Goal: Obtain resource: Obtain resource

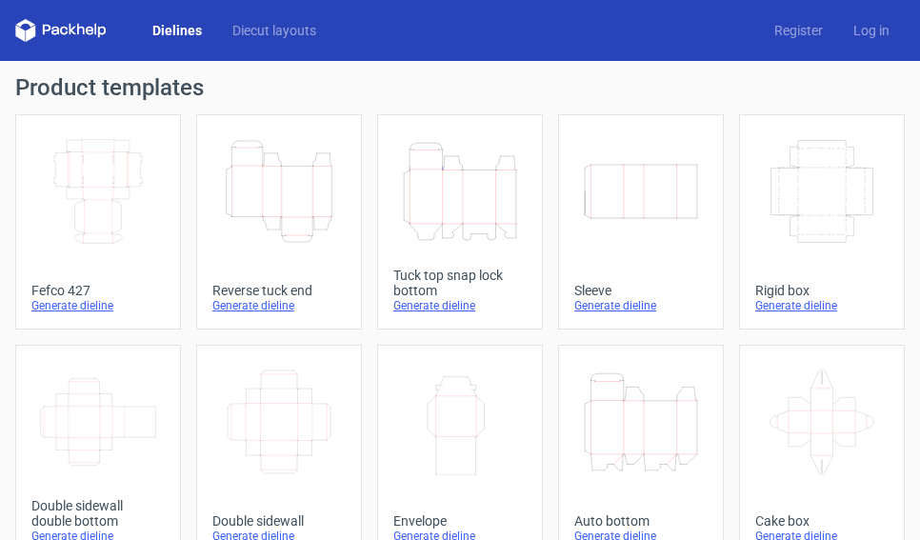
click at [667, 432] on icon "Height Depth Width" at bounding box center [641, 422] width 118 height 107
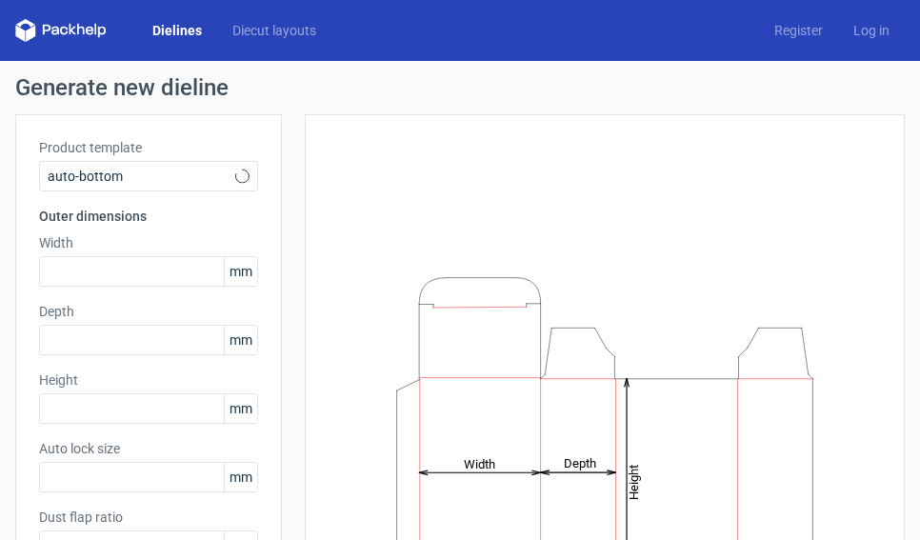
type input "1"
type input "0.8"
type input "10"
type input "12"
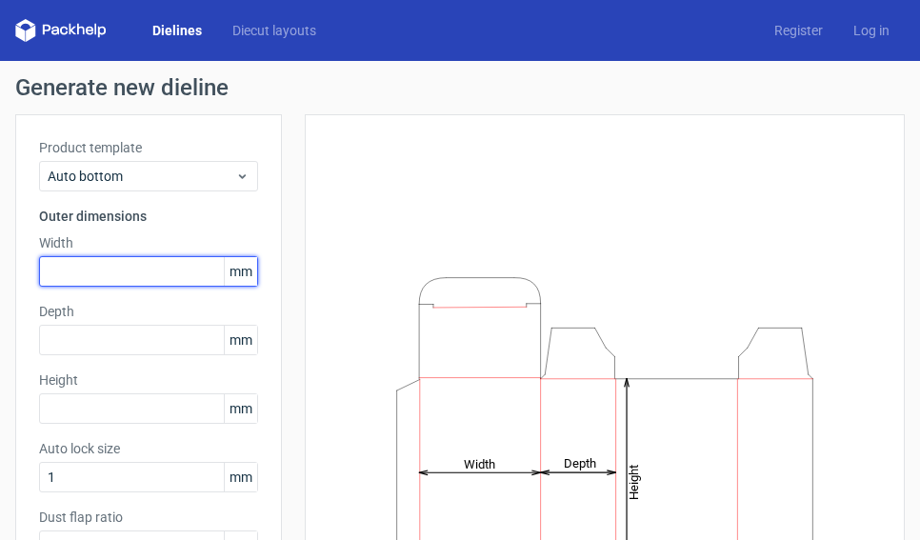
click at [102, 274] on input "text" at bounding box center [148, 271] width 219 height 30
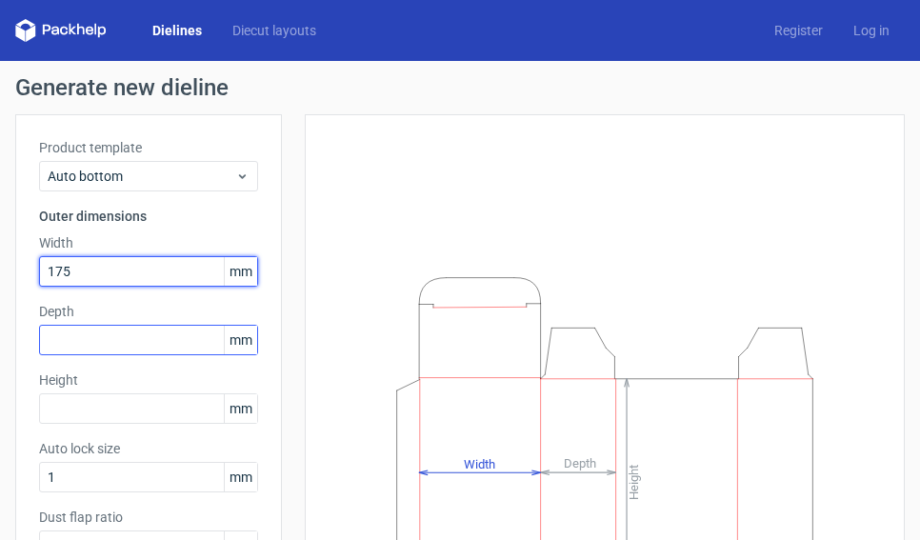
type input "175"
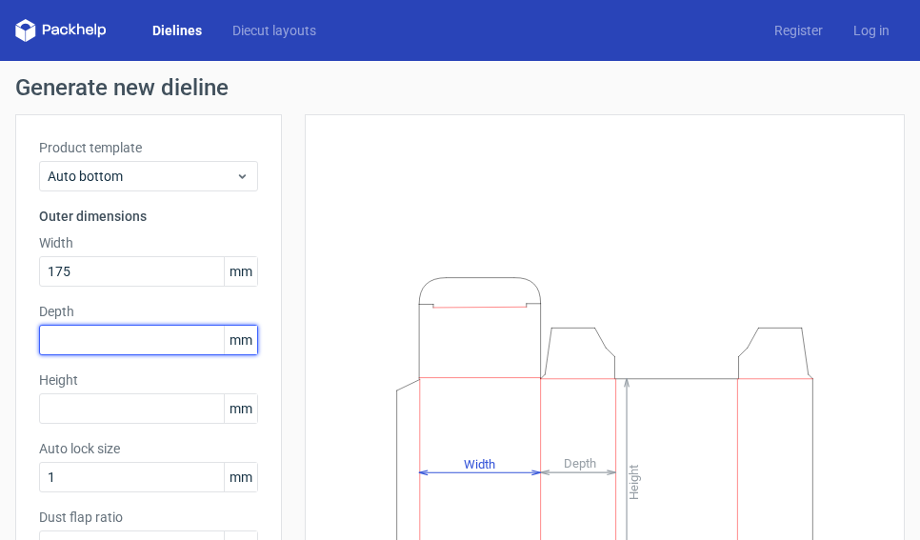
click at [98, 336] on input "text" at bounding box center [148, 340] width 219 height 30
type input "120"
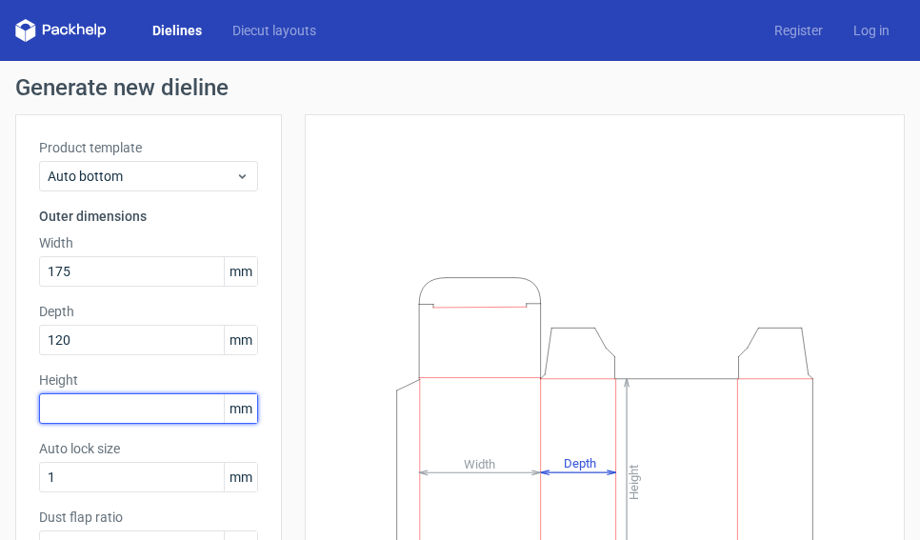
click at [66, 407] on input "text" at bounding box center [148, 408] width 219 height 30
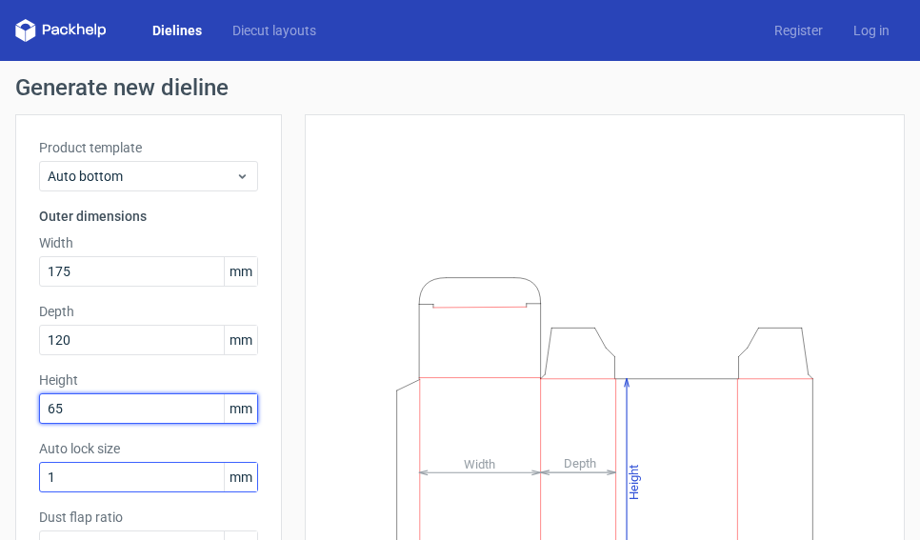
type input "65"
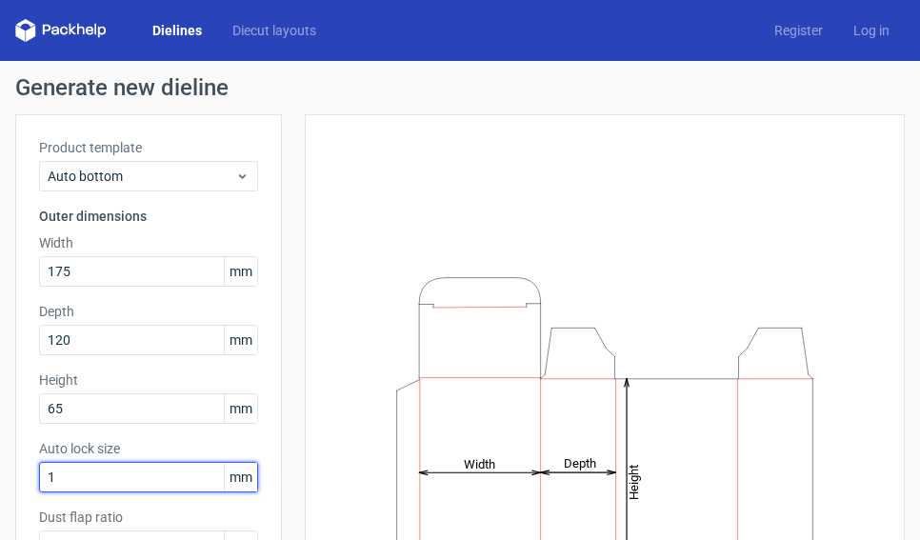
drag, startPoint x: 76, startPoint y: 468, endPoint x: -8, endPoint y: 469, distance: 83.8
click at [0, 469] on html "Dielines Diecut layouts Register Log in Generate new dieline Product template A…" at bounding box center [460, 270] width 920 height 540
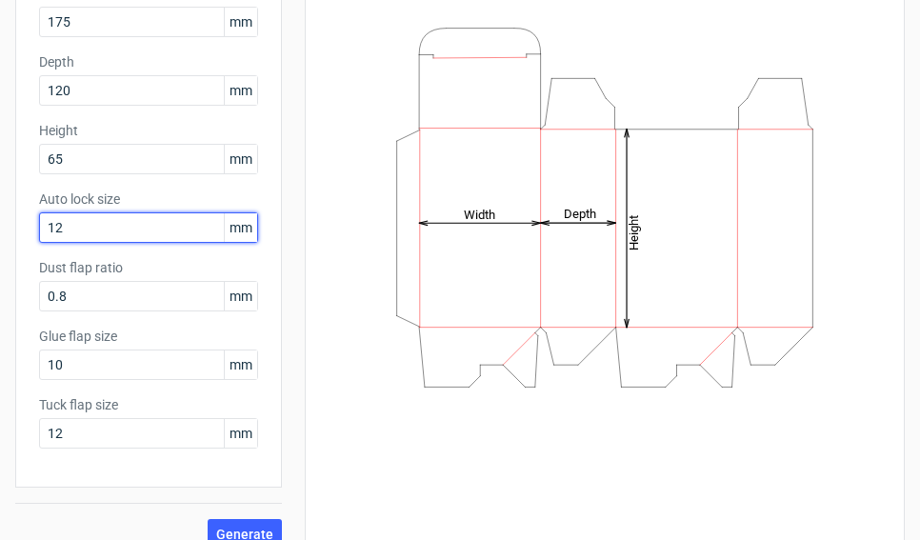
scroll to position [274, 0]
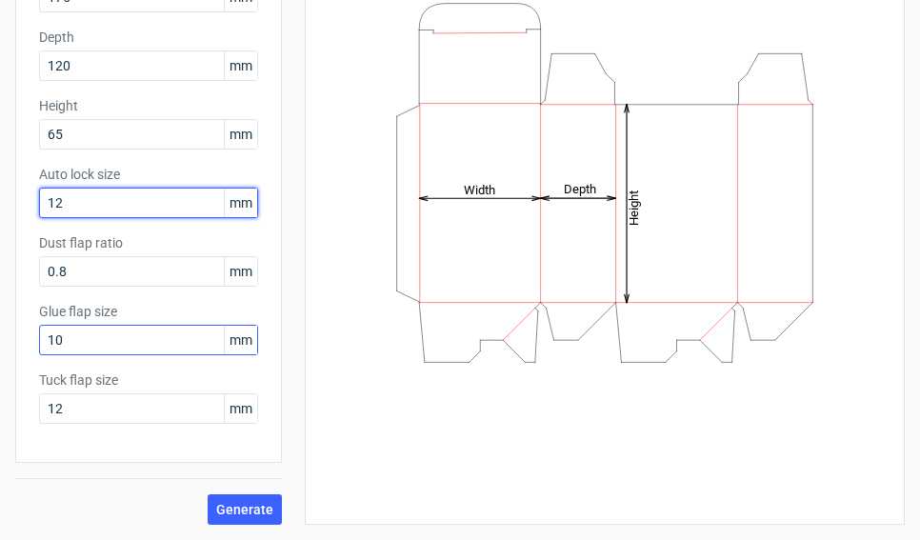
type input "12"
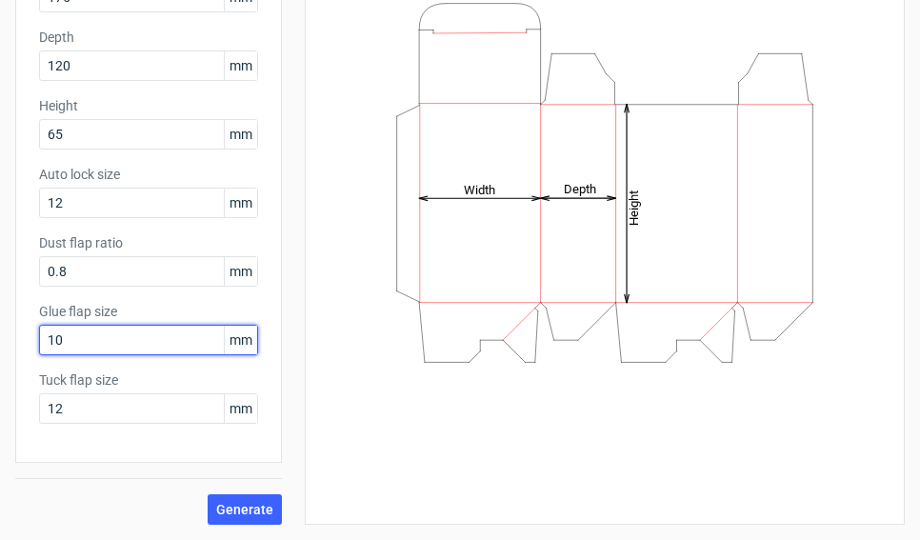
drag, startPoint x: 85, startPoint y: 333, endPoint x: 5, endPoint y: 331, distance: 80.0
click at [5, 331] on div "Generate new dieline Product template Auto bottom Outer dimensions Width 175 mm…" at bounding box center [460, 163] width 920 height 753
type input "12"
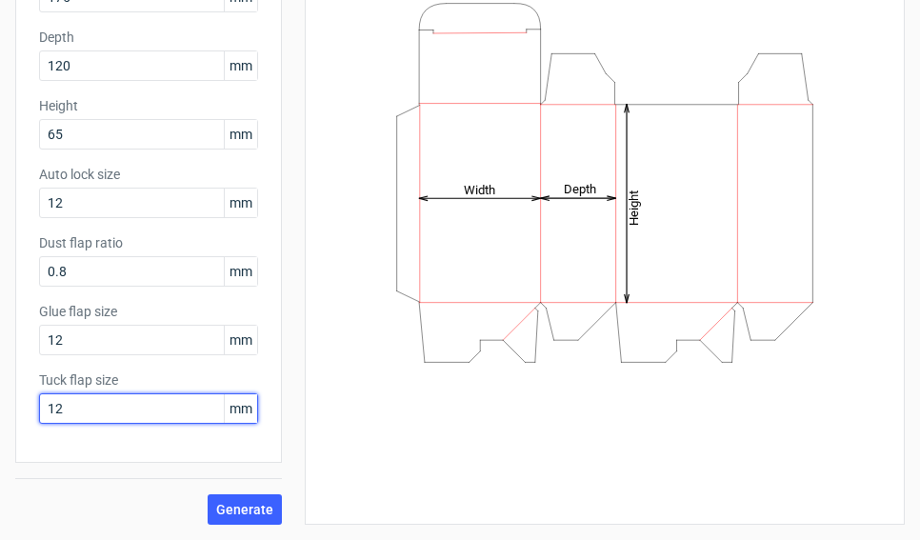
drag, startPoint x: 70, startPoint y: 409, endPoint x: 0, endPoint y: 392, distance: 71.6
click at [0, 392] on div "Generate new dieline Product template Auto bottom Outer dimensions Width 175 mm…" at bounding box center [460, 163] width 920 height 753
type input "15"
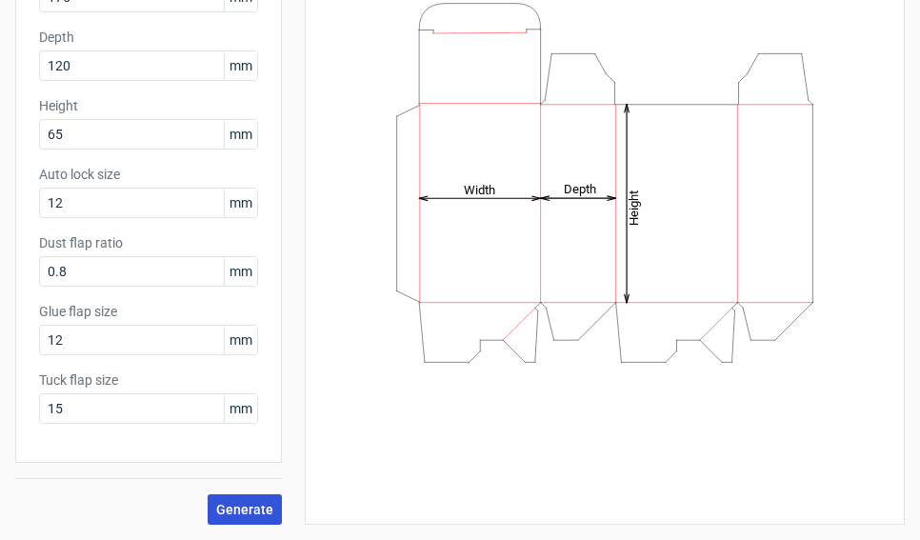
click at [237, 507] on span "Generate" at bounding box center [244, 509] width 57 height 13
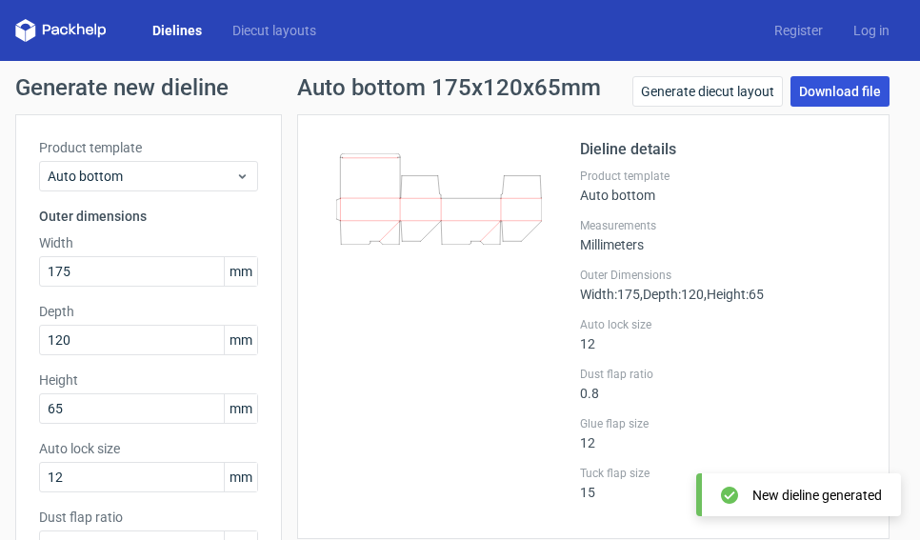
click at [803, 90] on link "Download file" at bounding box center [839, 91] width 99 height 30
click at [832, 94] on link "Download file" at bounding box center [839, 91] width 99 height 30
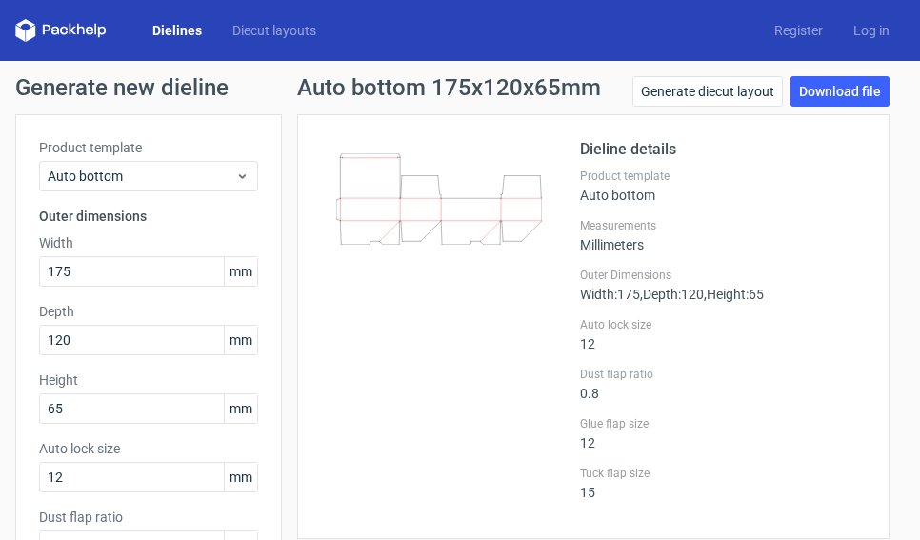
click at [178, 31] on link "Dielines" at bounding box center [177, 30] width 80 height 19
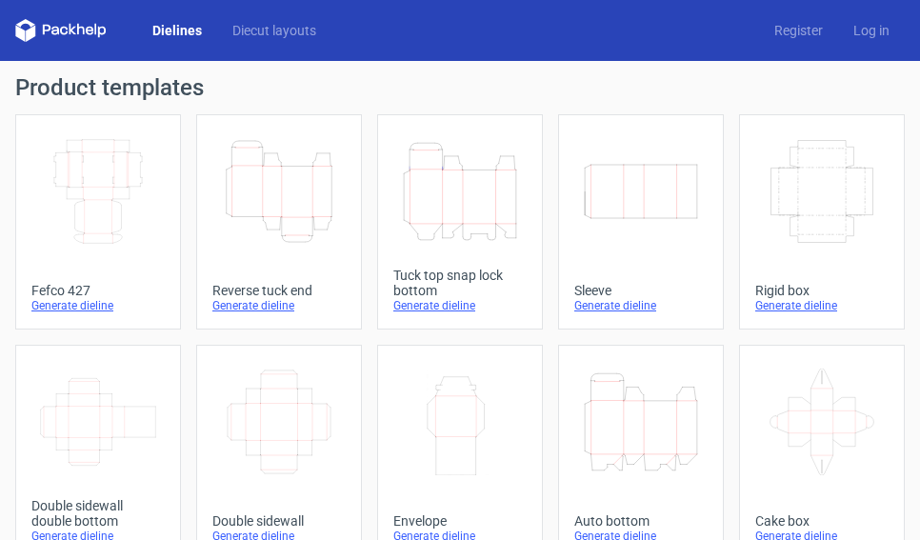
click at [621, 437] on icon "Height Depth Width" at bounding box center [641, 422] width 118 height 107
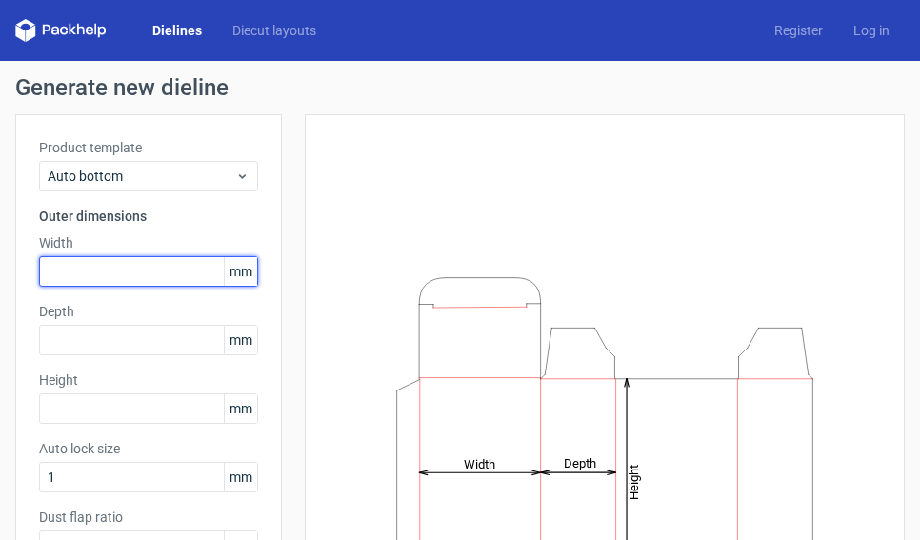
click at [75, 265] on input "text" at bounding box center [148, 271] width 219 height 30
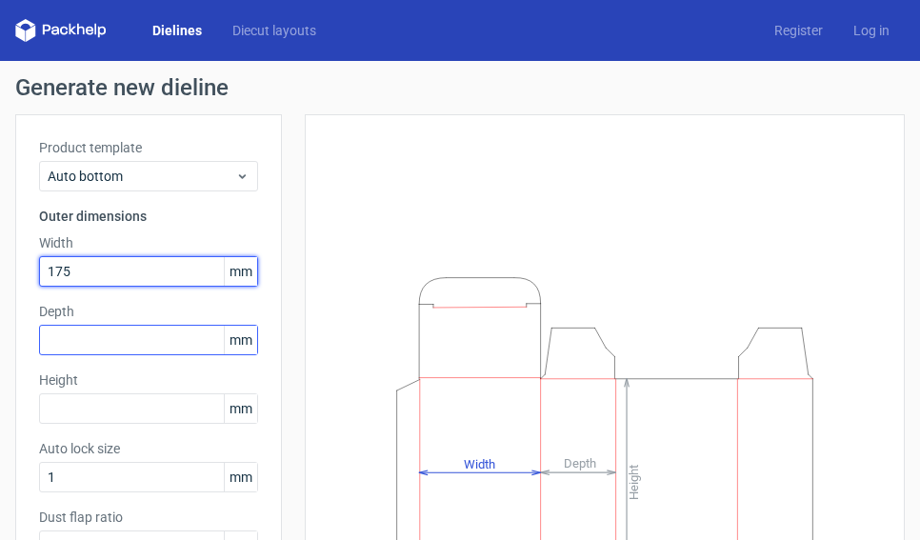
type input "175"
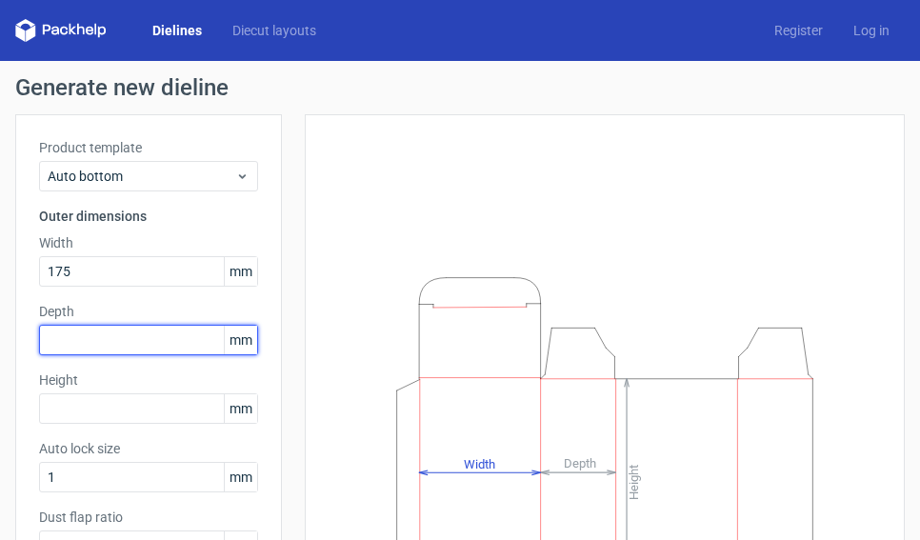
click at [150, 345] on input "text" at bounding box center [148, 340] width 219 height 30
type input "120"
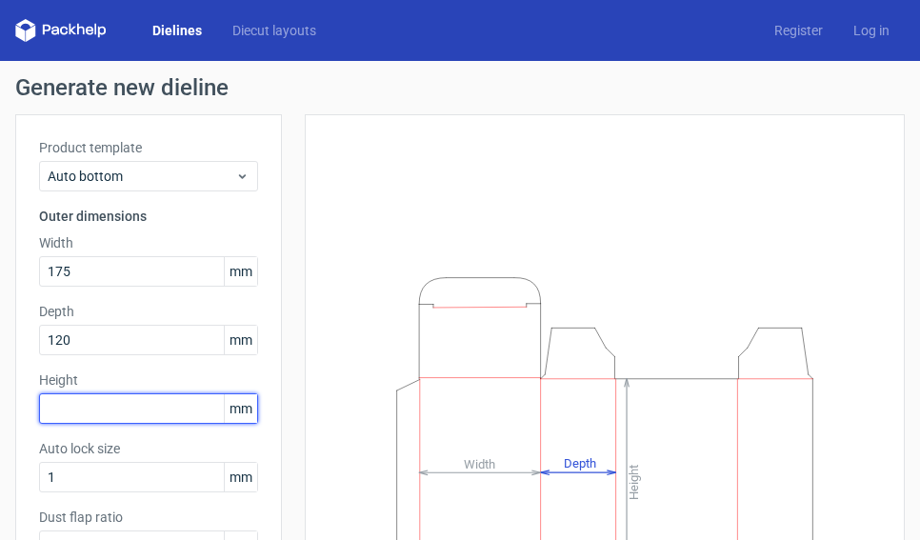
click at [110, 403] on input "text" at bounding box center [148, 408] width 219 height 30
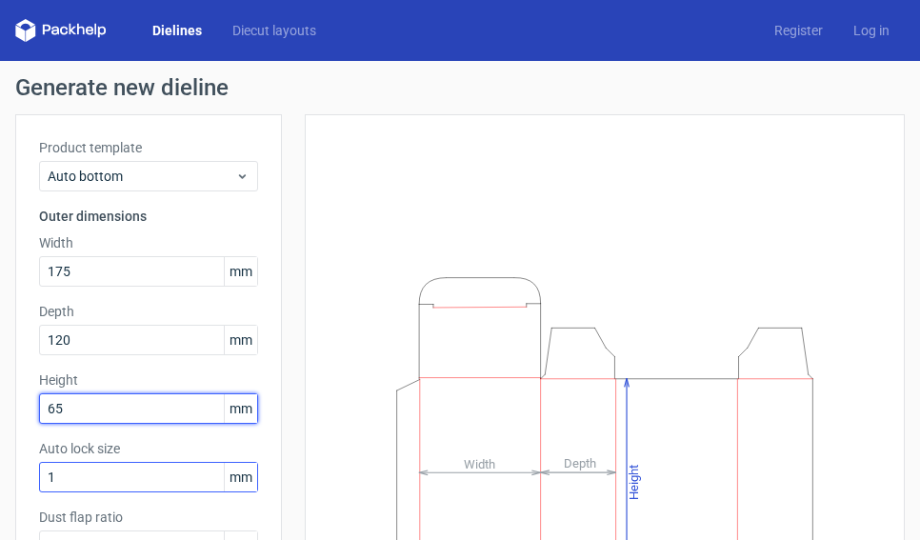
type input "65"
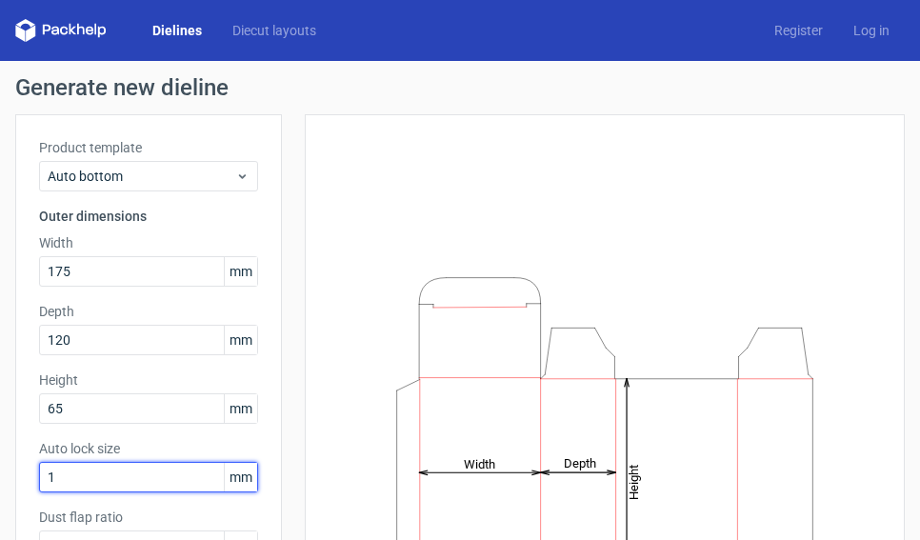
drag, startPoint x: 92, startPoint y: 479, endPoint x: -22, endPoint y: 468, distance: 114.7
click at [0, 468] on html "Dielines Diecut layouts Register Log in Generate new dieline Product template A…" at bounding box center [460, 270] width 920 height 540
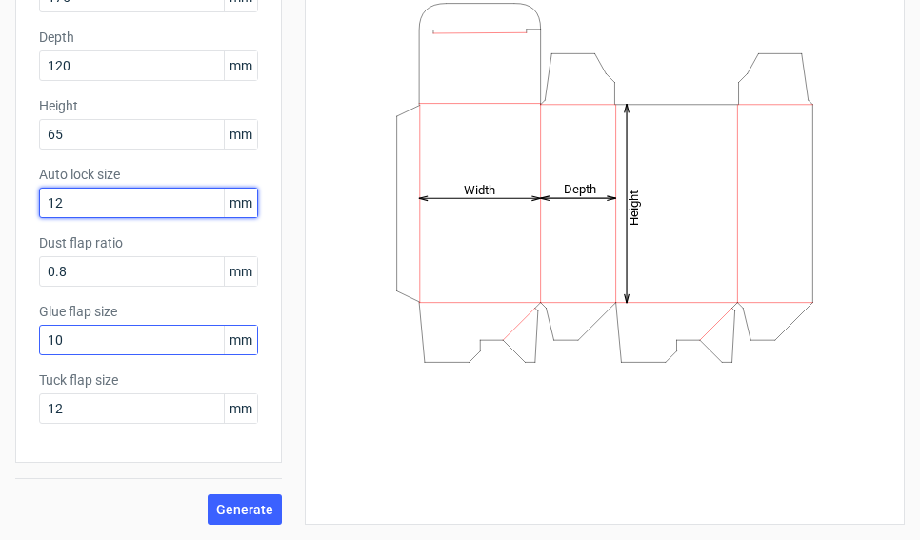
type input "12"
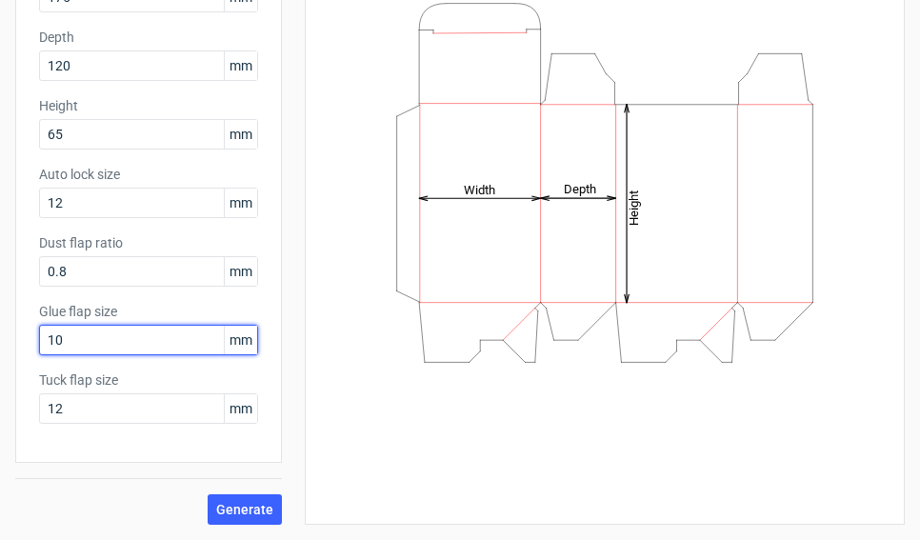
drag, startPoint x: 95, startPoint y: 338, endPoint x: 1, endPoint y: 330, distance: 94.6
click at [1, 330] on div "Generate new dieline Product template Auto bottom Outer dimensions Width 175 mm…" at bounding box center [460, 163] width 920 height 753
type input "12"
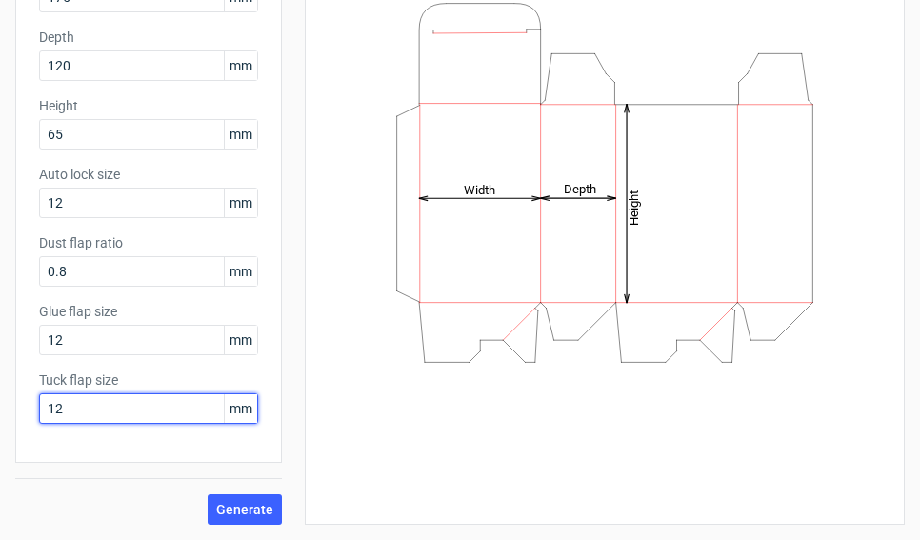
drag, startPoint x: 75, startPoint y: 408, endPoint x: -5, endPoint y: 393, distance: 81.4
click at [0, 393] on html "Dielines Diecut layouts Register Log in Generate new dieline Product template A…" at bounding box center [460, 270] width 920 height 540
type input "15"
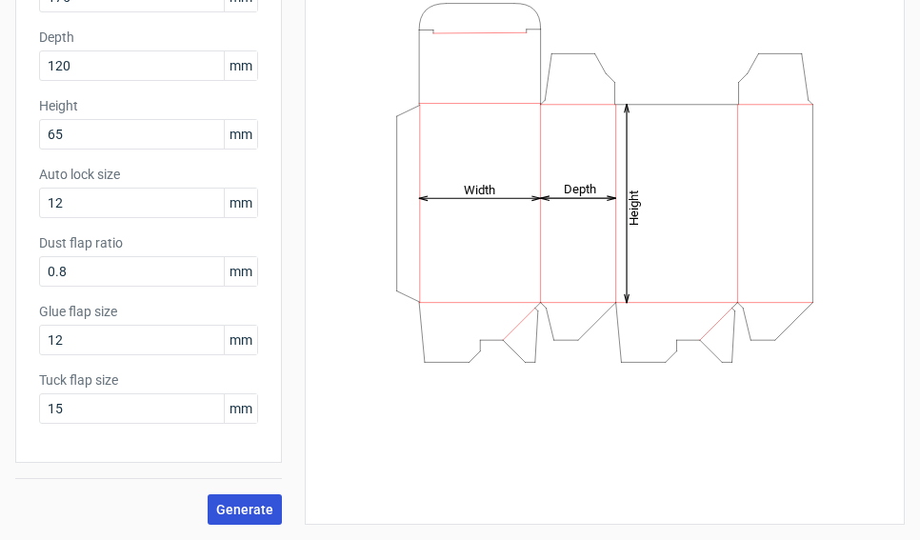
click at [241, 505] on span "Generate" at bounding box center [244, 509] width 57 height 13
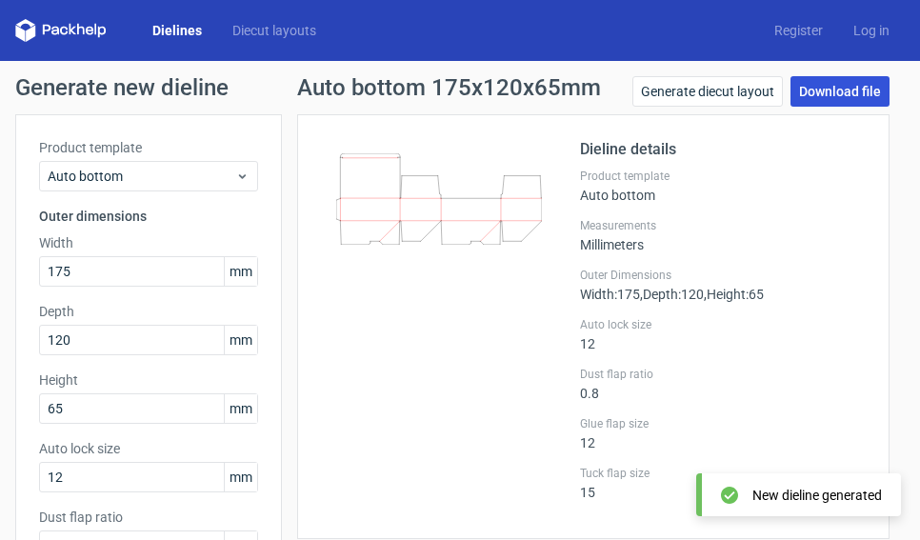
click at [826, 86] on link "Download file" at bounding box center [839, 91] width 99 height 30
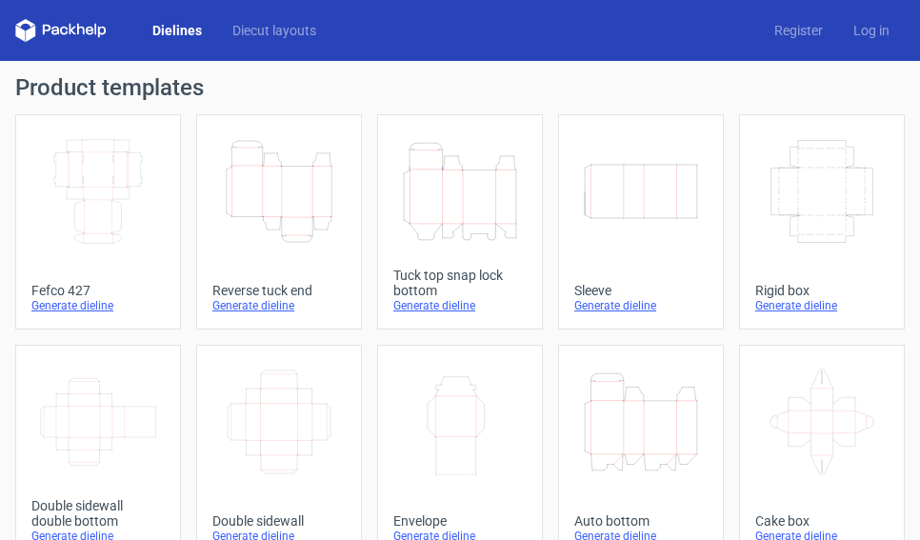
click at [489, 231] on icon "Height Depth Width" at bounding box center [460, 191] width 118 height 107
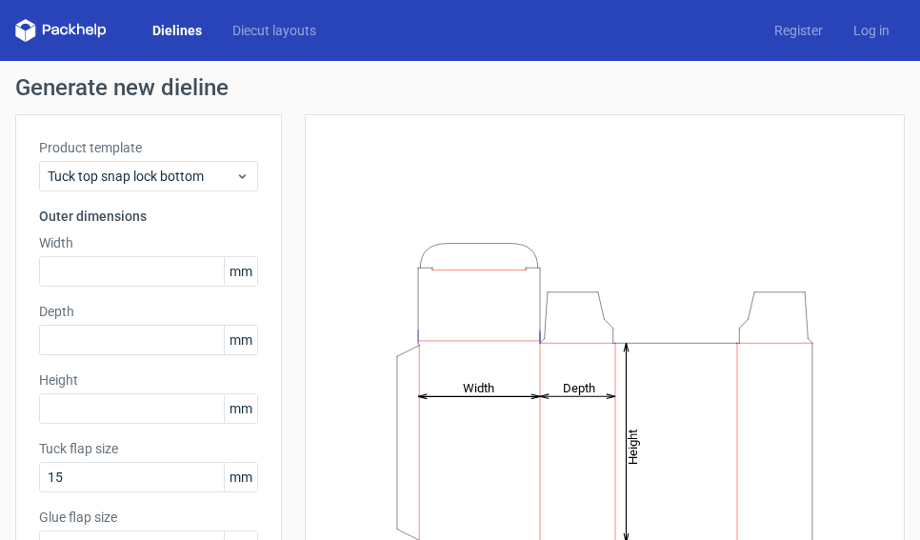
click at [41, 252] on div "Width mm" at bounding box center [148, 259] width 219 height 53
click at [59, 266] on input "text" at bounding box center [148, 271] width 219 height 30
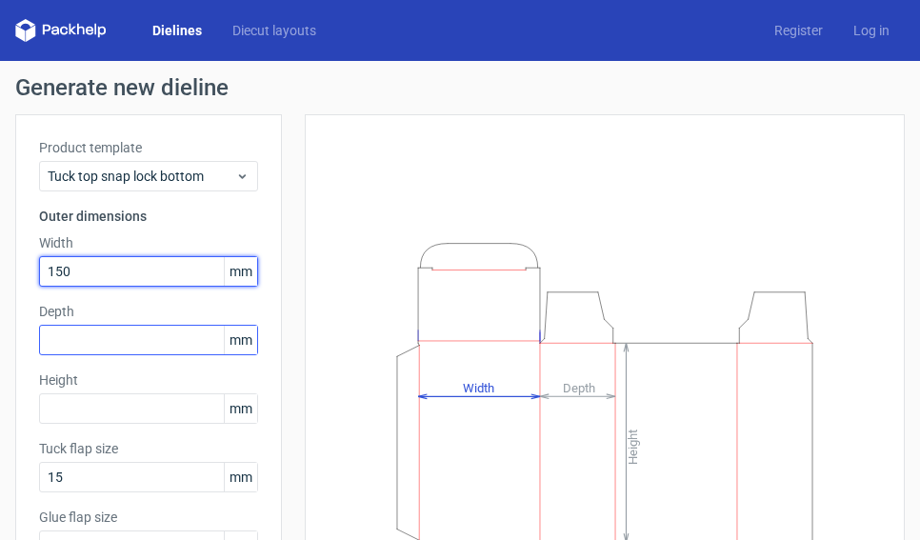
type input "150"
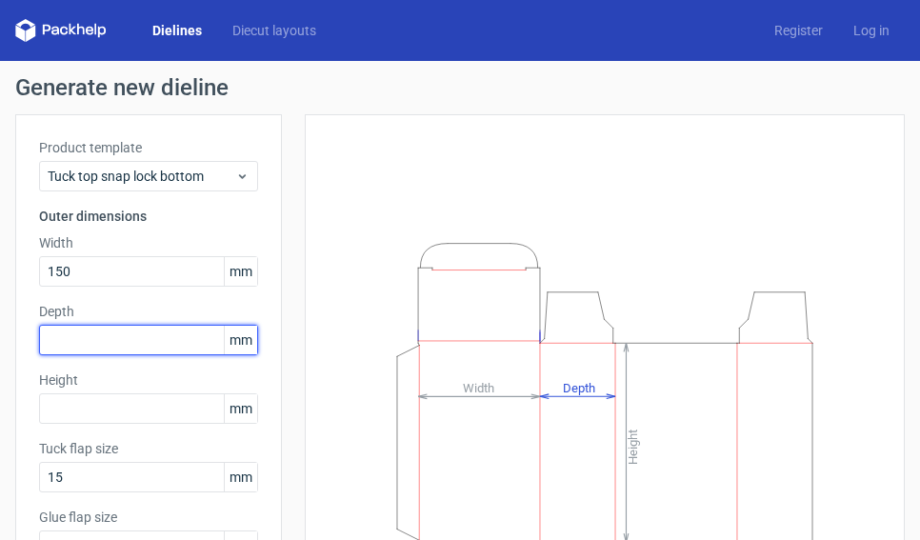
click at [68, 334] on input "text" at bounding box center [148, 340] width 219 height 30
type input "50"
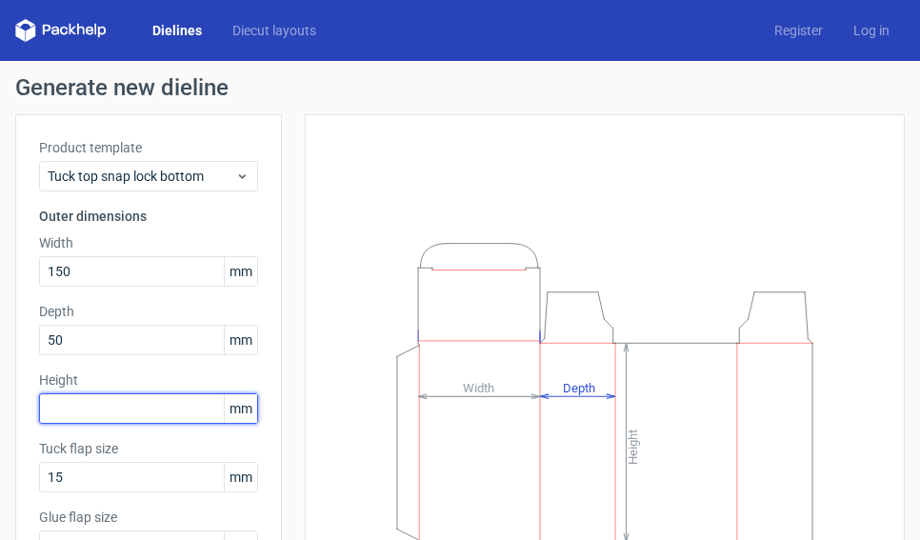
click at [106, 404] on input "text" at bounding box center [148, 408] width 219 height 30
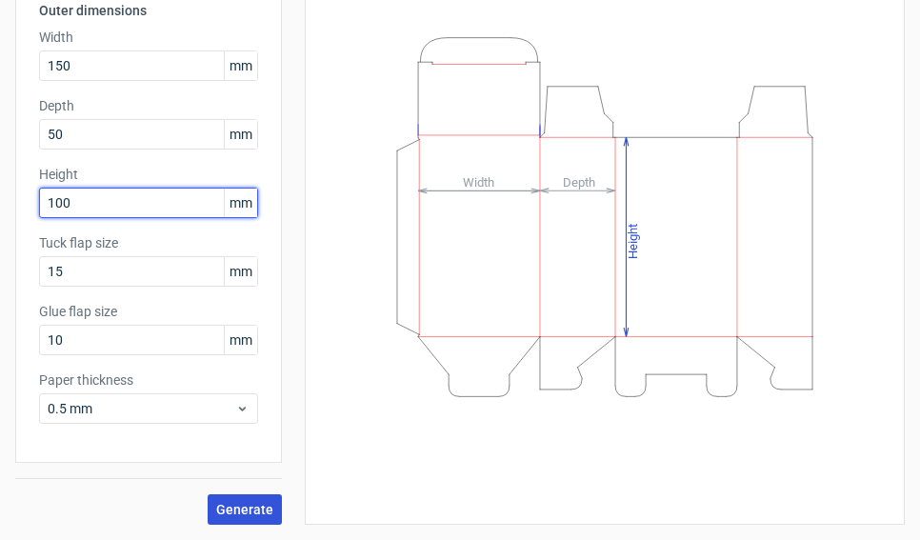
type input "100"
click at [268, 507] on span "Generate" at bounding box center [244, 509] width 57 height 13
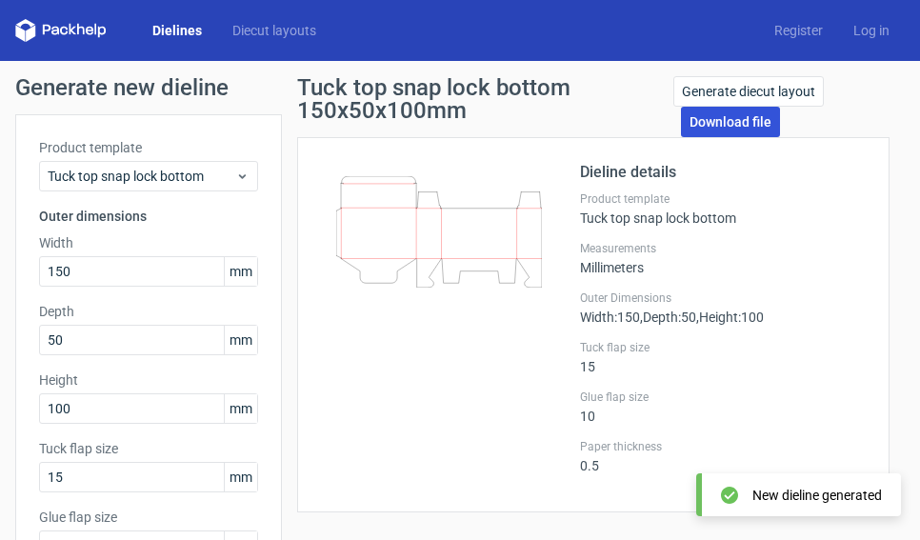
click at [747, 124] on link "Download file" at bounding box center [730, 122] width 99 height 30
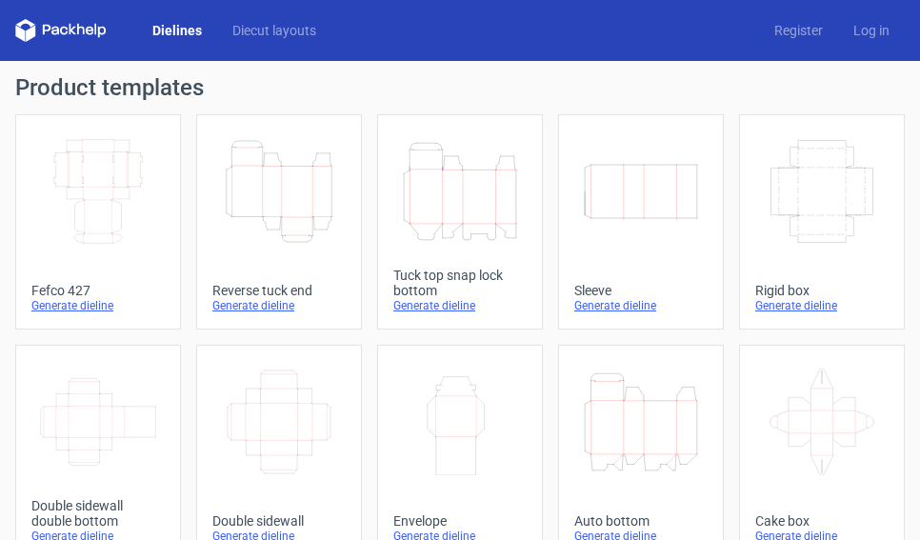
click at [72, 30] on polygon at bounding box center [73, 29] width 8 height 11
click at [227, 27] on link "Diecut layouts" at bounding box center [274, 30] width 114 height 19
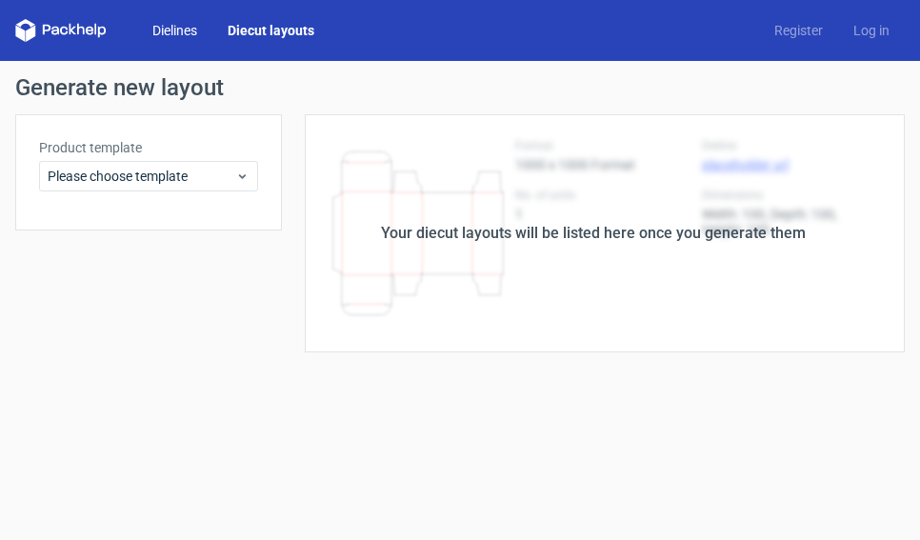
click at [156, 24] on link "Dielines" at bounding box center [174, 30] width 75 height 19
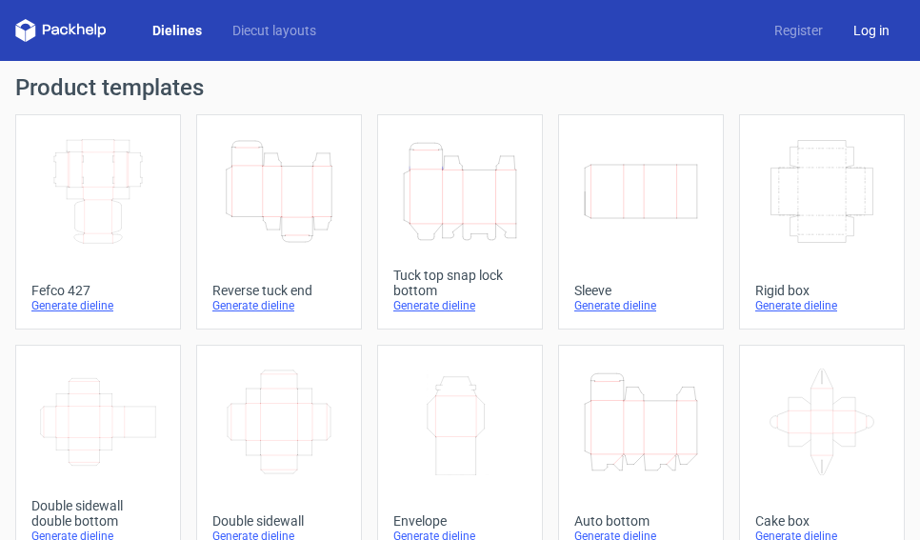
click at [862, 30] on link "Log in" at bounding box center [871, 30] width 67 height 19
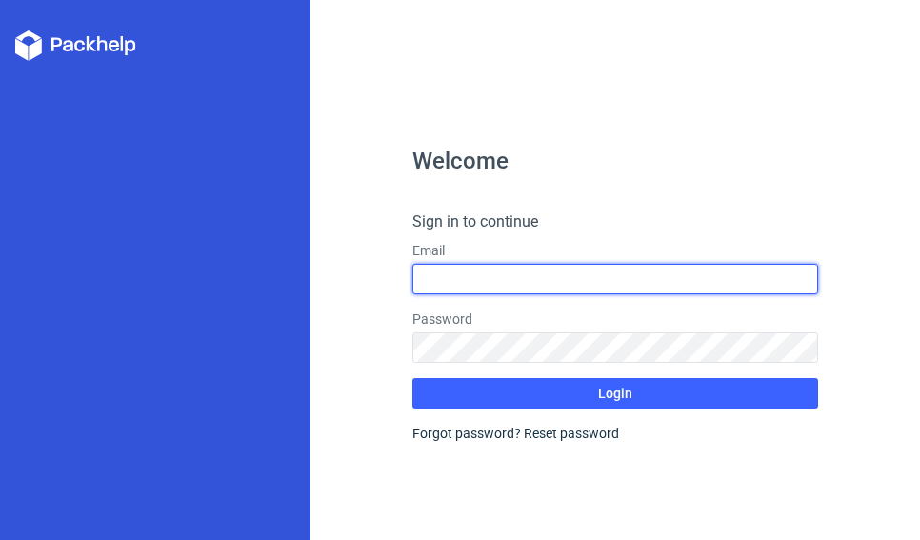
type input "aamir.hu@yahoo.co.in"
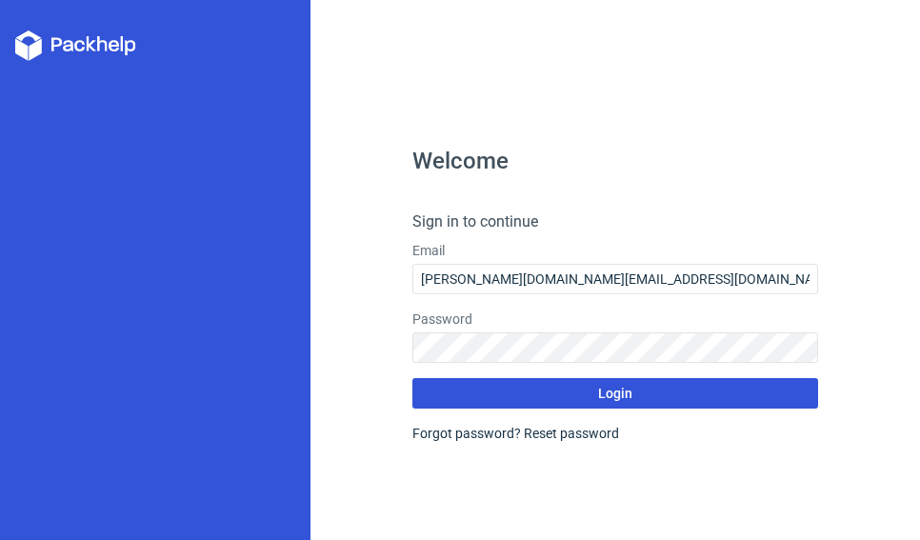
click at [442, 395] on button "Login" at bounding box center [615, 393] width 407 height 30
click at [618, 399] on span "Login" at bounding box center [615, 393] width 34 height 13
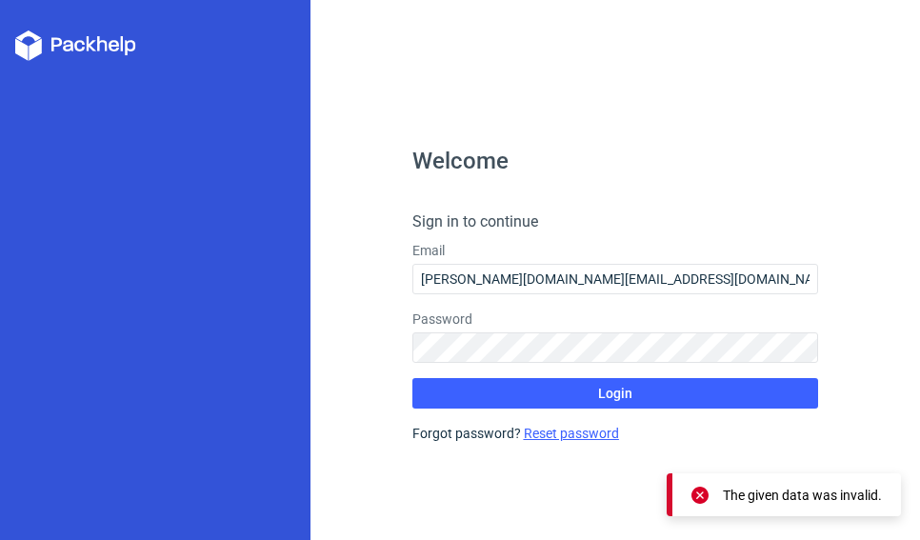
click at [543, 433] on link "Reset password" at bounding box center [571, 433] width 95 height 15
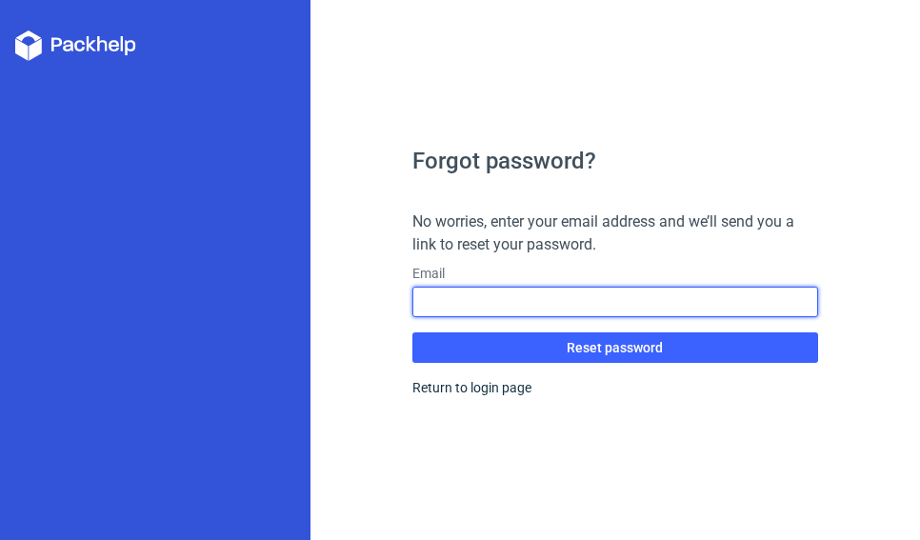
click at [458, 302] on input "text" at bounding box center [615, 302] width 407 height 30
type input "aamir.hu@yahoo.co.in"
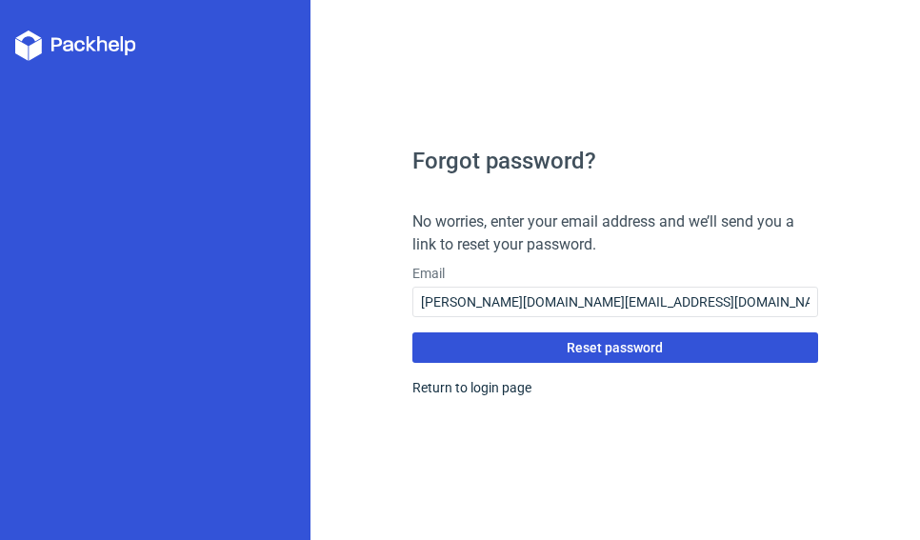
click at [584, 347] on span "Reset password" at bounding box center [615, 347] width 96 height 13
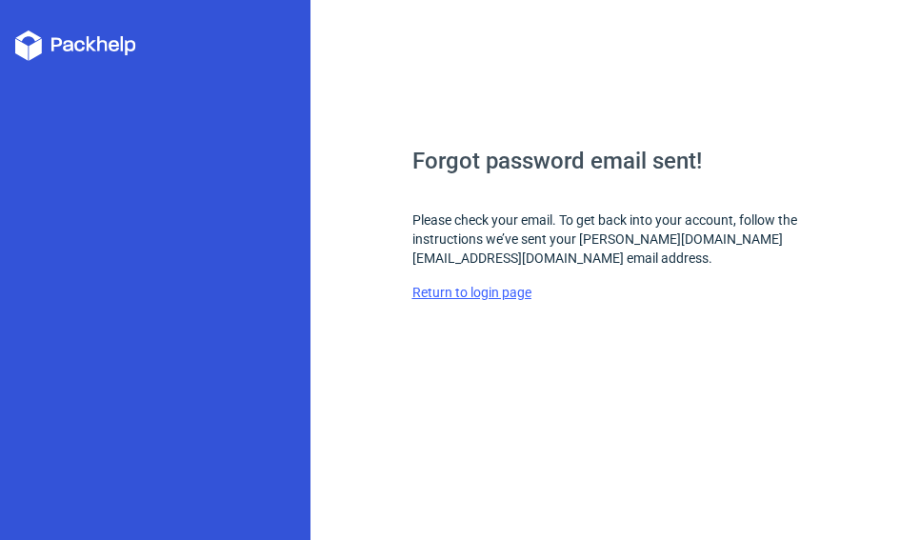
click at [440, 285] on link "Return to login page" at bounding box center [471, 292] width 119 height 15
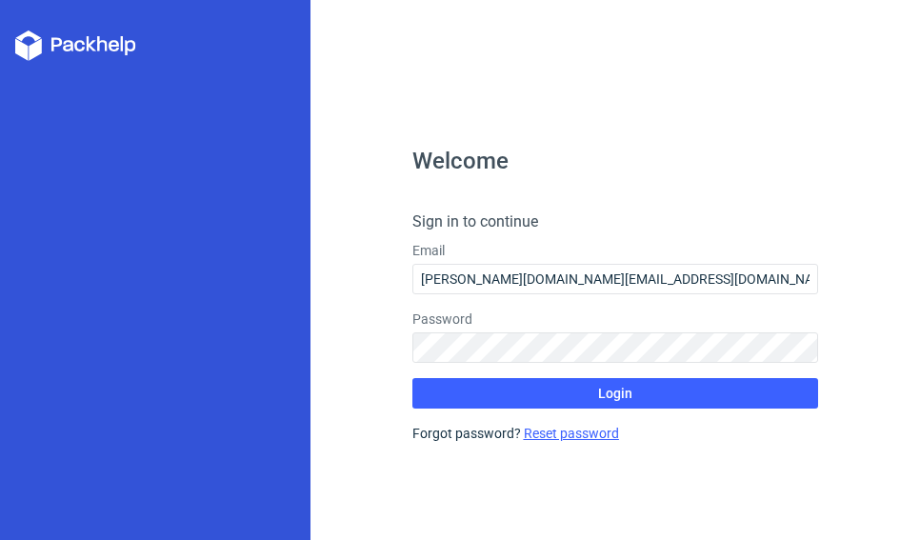
click at [556, 435] on link "Reset password" at bounding box center [571, 433] width 95 height 15
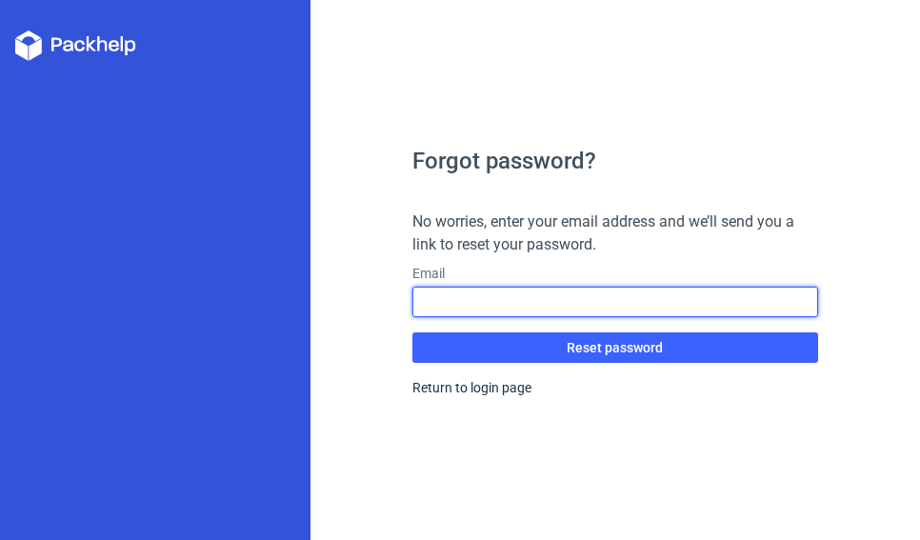
click at [480, 312] on input "text" at bounding box center [615, 302] width 407 height 30
type input "aamir.hu@yahoo.co.in"
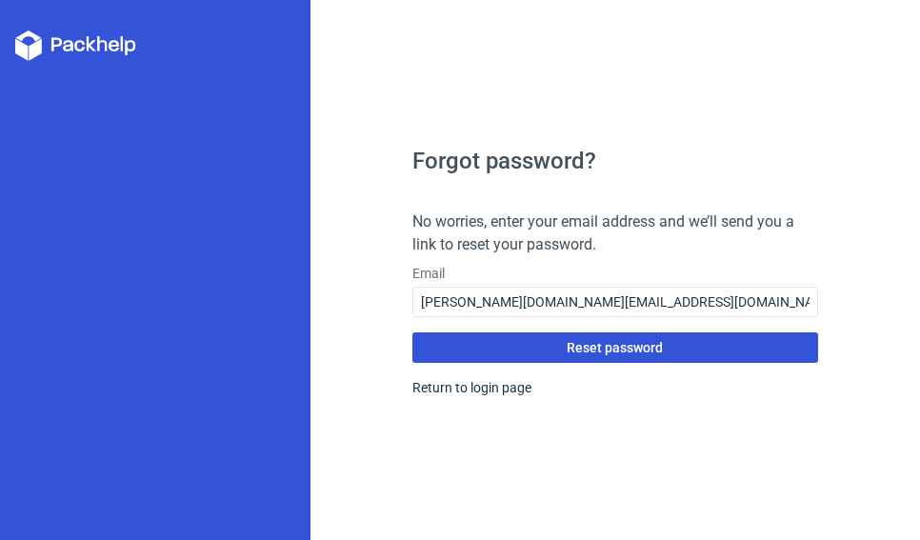
click at [611, 349] on span "Reset password" at bounding box center [615, 347] width 96 height 13
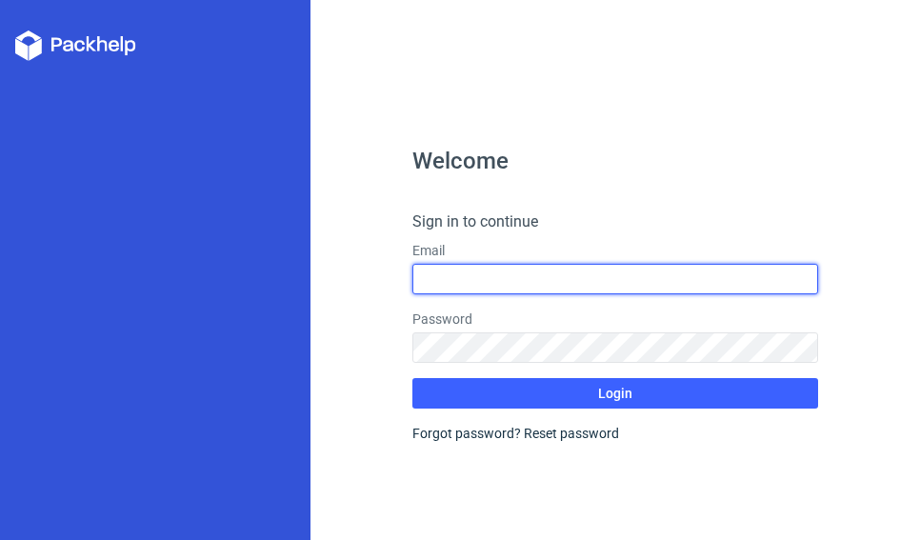
type input "aamir.hu@yahoo.co.in"
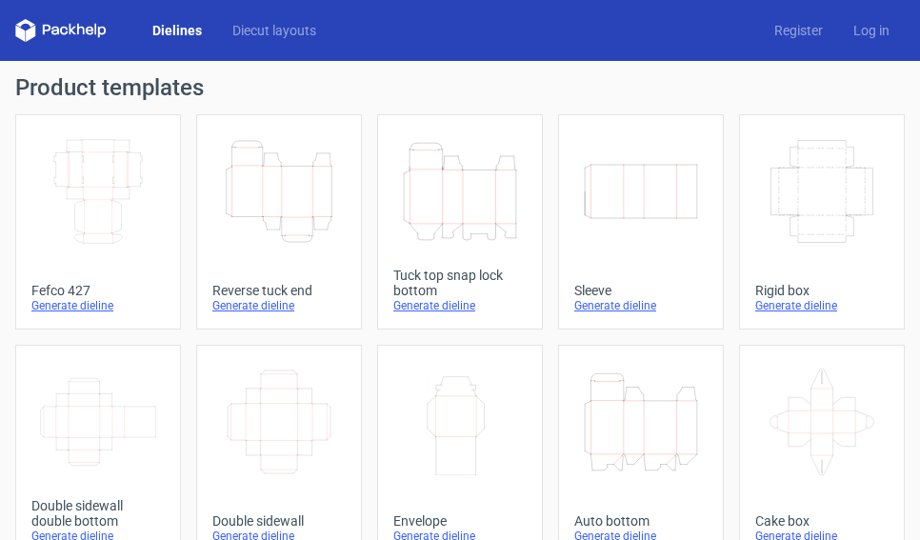
click at [781, 441] on icon at bounding box center [822, 422] width 118 height 107
click at [629, 443] on icon "Height Depth Width" at bounding box center [641, 422] width 118 height 107
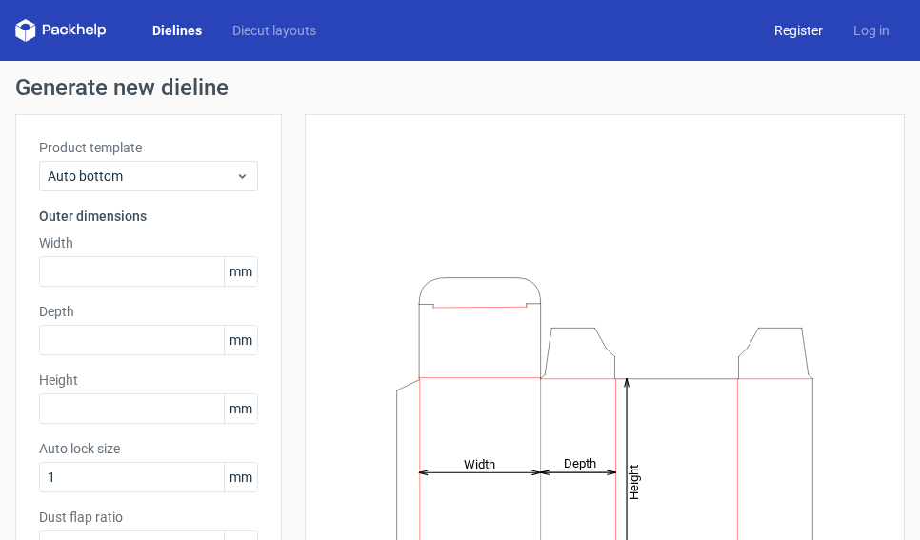
click at [779, 33] on link "Register" at bounding box center [798, 30] width 79 height 19
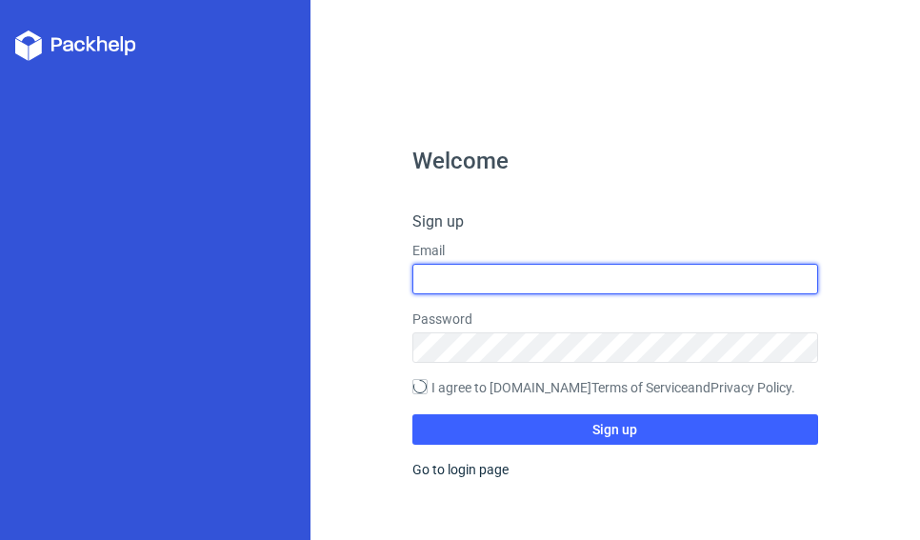
type input "aamir.hu@yahoo.co.in"
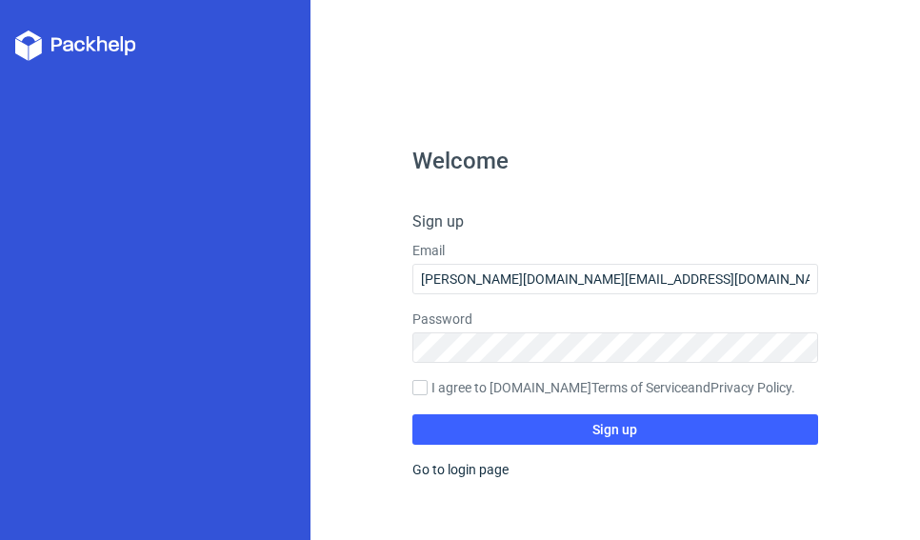
click at [428, 388] on label "I agree to Packhelp.com Terms of Service and Privacy Policy ." at bounding box center [615, 388] width 407 height 21
click at [428, 388] on input "I agree to Packhelp.com Terms of Service and Privacy Policy ." at bounding box center [419, 387] width 15 height 15
checkbox input "true"
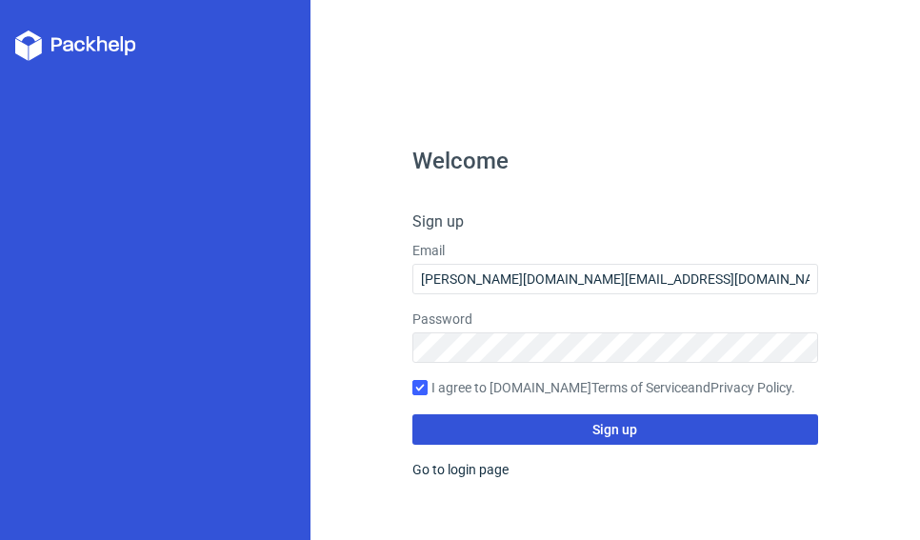
click at [530, 428] on button "Sign up" at bounding box center [615, 429] width 407 height 30
click at [461, 430] on button "Sign up" at bounding box center [615, 429] width 407 height 30
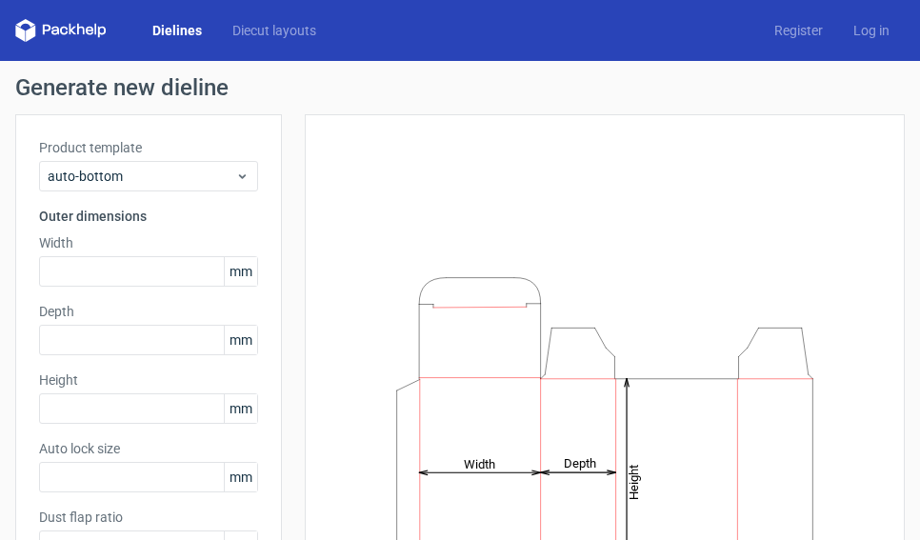
type input "1"
type input "0.8"
type input "10"
type input "12"
click at [507, 10] on div "Dielines Diecut layouts Register Log in" at bounding box center [460, 30] width 920 height 61
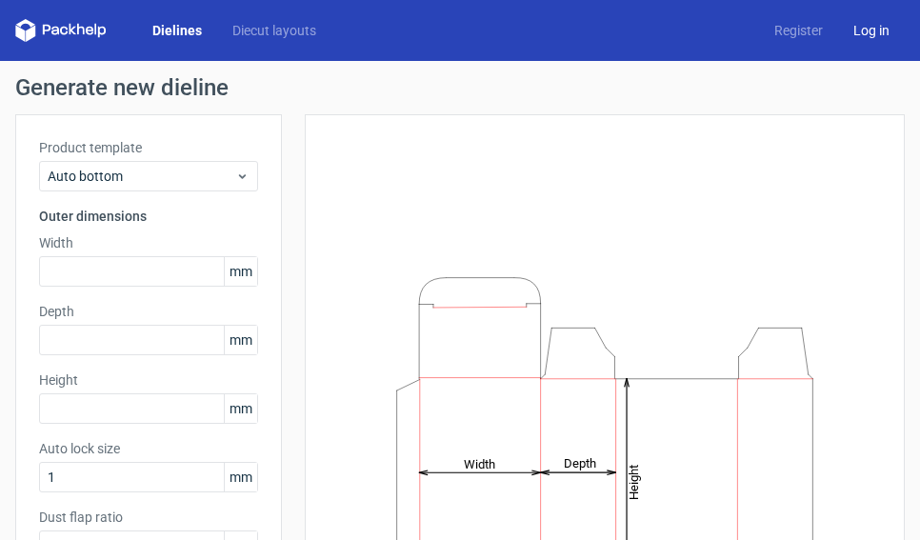
click at [859, 29] on link "Log in" at bounding box center [871, 30] width 67 height 19
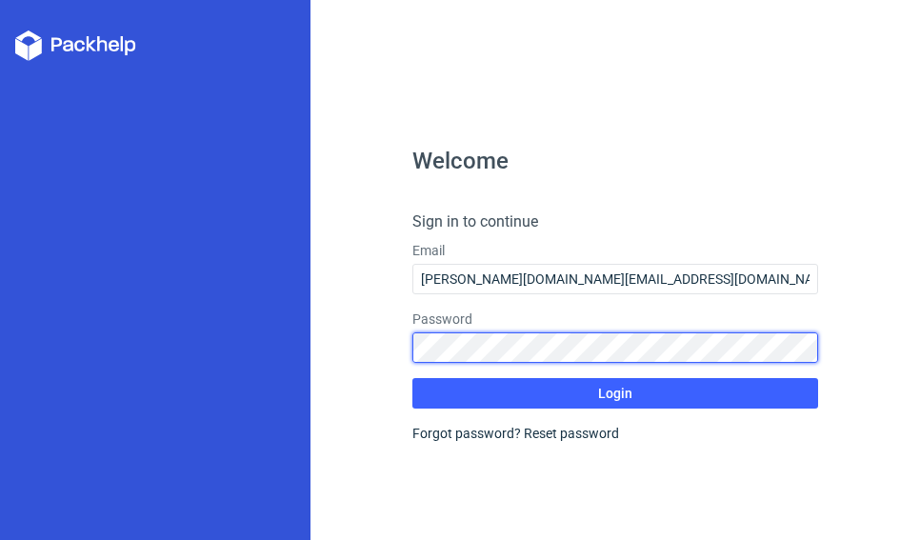
click at [329, 346] on div "Welcome Sign in to continue Email aamir.hu@yahoo.co.in Password Login Forgot pa…" at bounding box center [614, 270] width 609 height 540
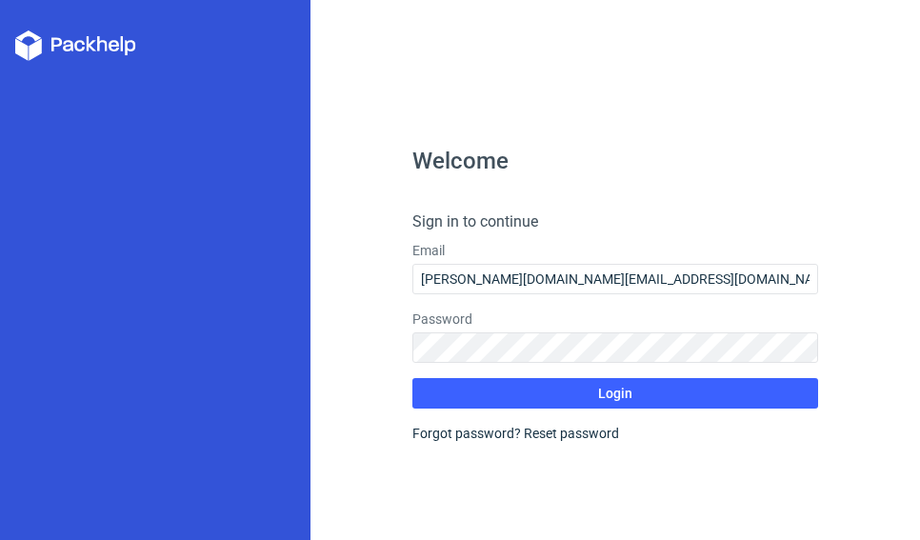
click at [329, 346] on div "Welcome Sign in to continue Email aamir.hu@yahoo.co.in Password Login Forgot pa…" at bounding box center [614, 270] width 609 height 540
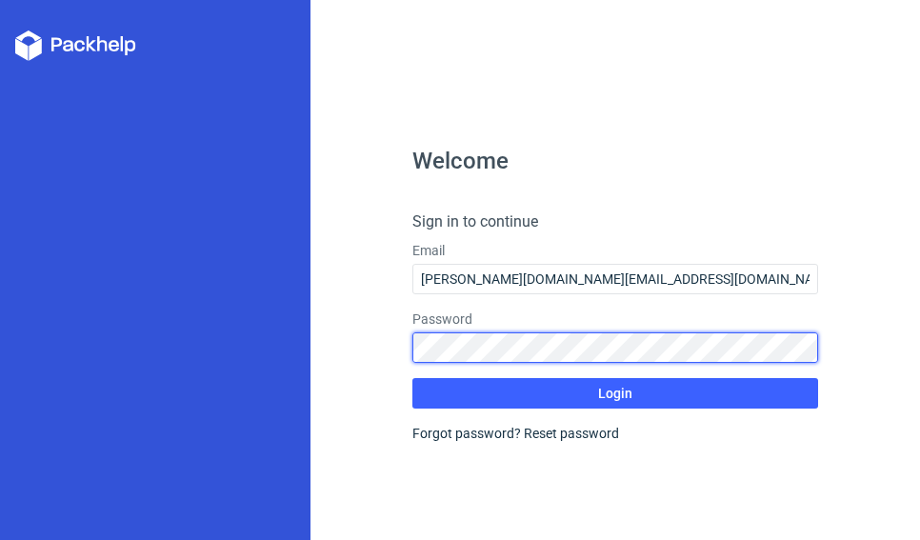
click at [374, 342] on div "Welcome Sign in to continue Email aamir.hu@yahoo.co.in Password Login Forgot pa…" at bounding box center [614, 270] width 609 height 540
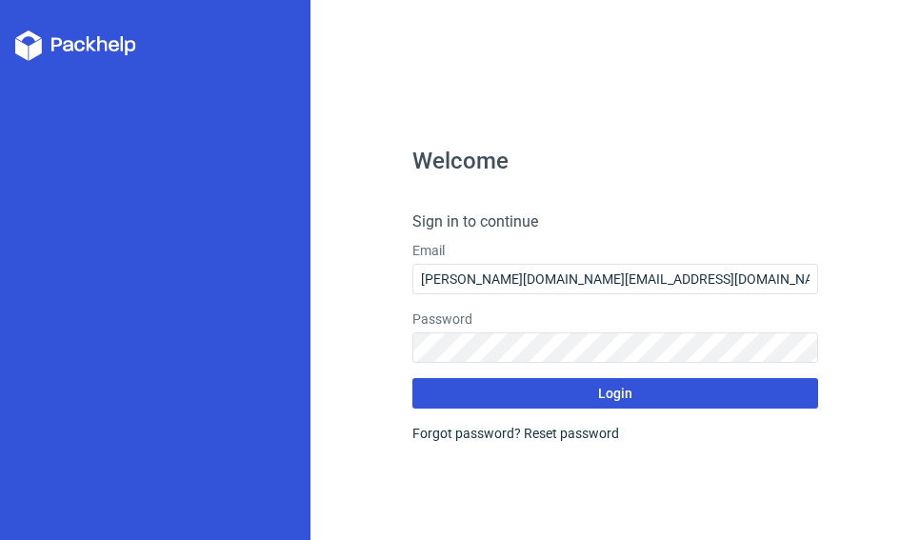
click at [450, 384] on button "Login" at bounding box center [615, 393] width 407 height 30
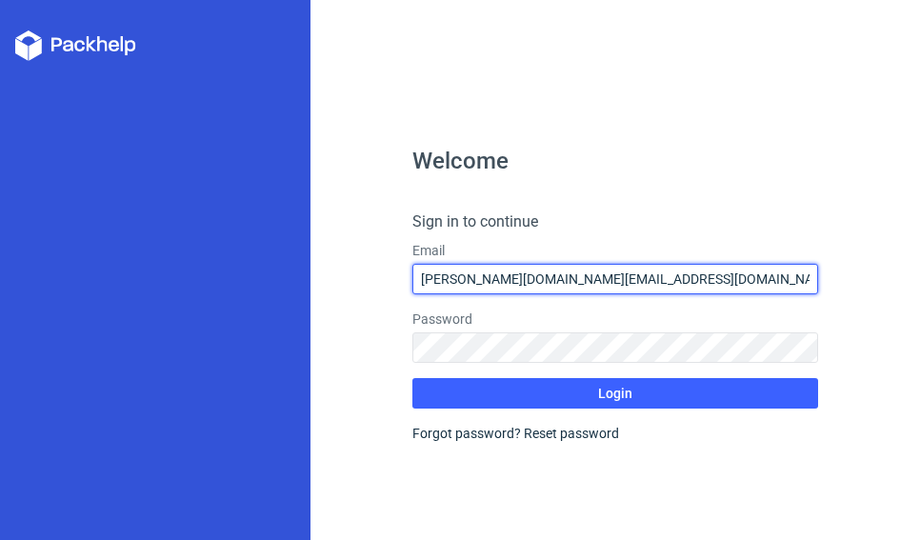
drag, startPoint x: 578, startPoint y: 276, endPoint x: 363, endPoint y: 263, distance: 215.6
click at [363, 263] on div "Welcome Sign in to continue Email aamir.hu@yahoo.co.in Password Login Forgot pa…" at bounding box center [614, 270] width 609 height 540
type input "aamir.hu26@gmail.com"
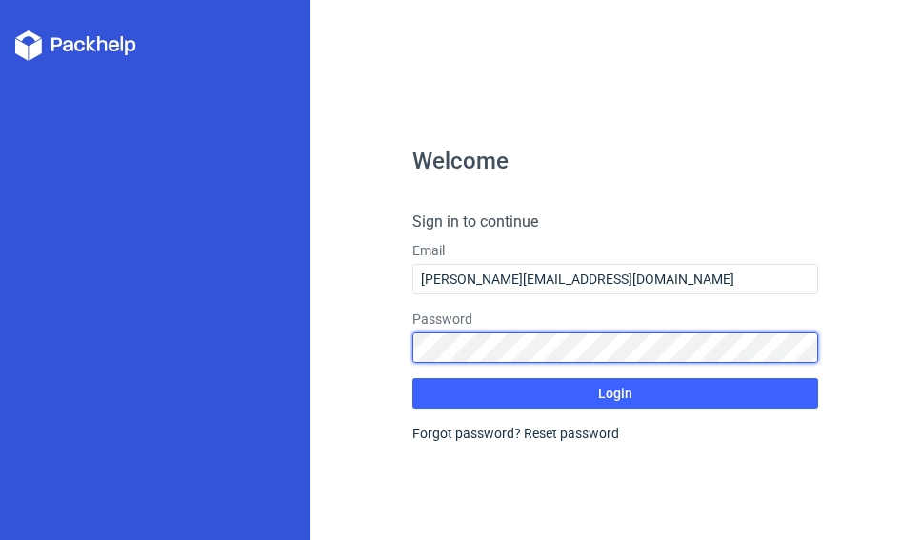
click at [324, 332] on div "Welcome Sign in to continue Email aamir.hu26@gmail.com Password Login Forgot pa…" at bounding box center [614, 270] width 609 height 540
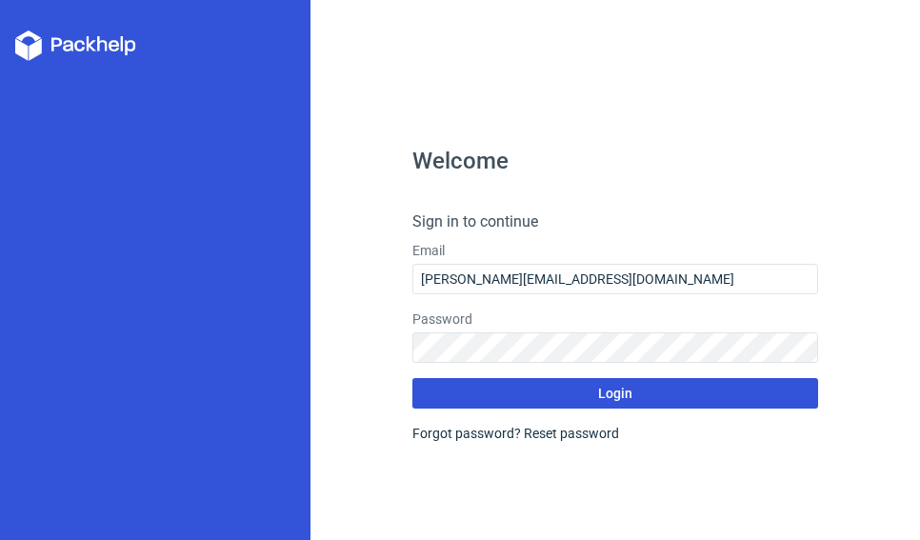
click at [451, 396] on button "Login" at bounding box center [615, 393] width 407 height 30
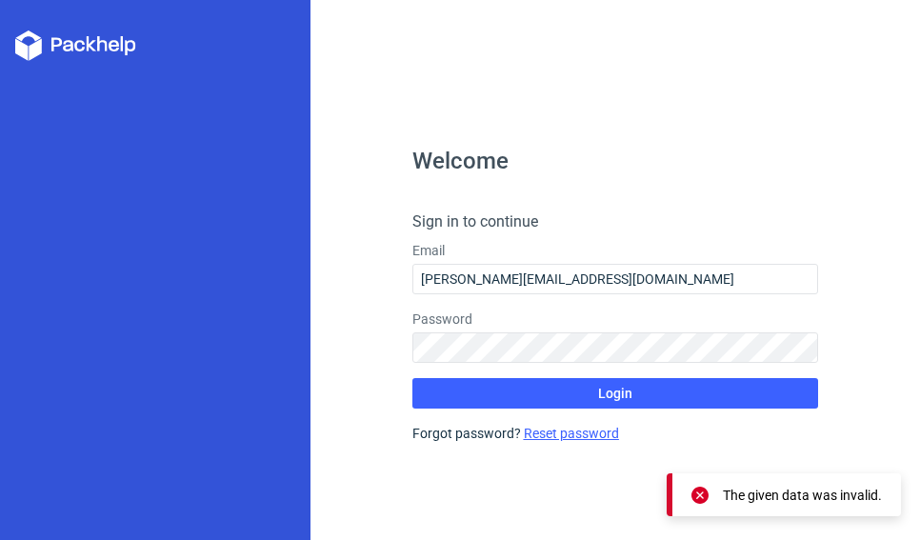
click at [555, 428] on link "Reset password" at bounding box center [571, 433] width 95 height 15
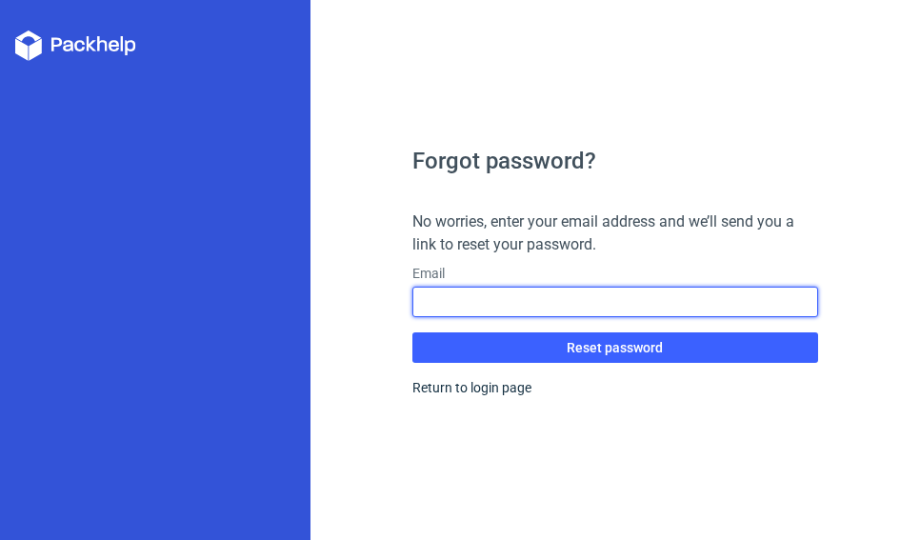
click at [488, 305] on input "text" at bounding box center [615, 302] width 407 height 30
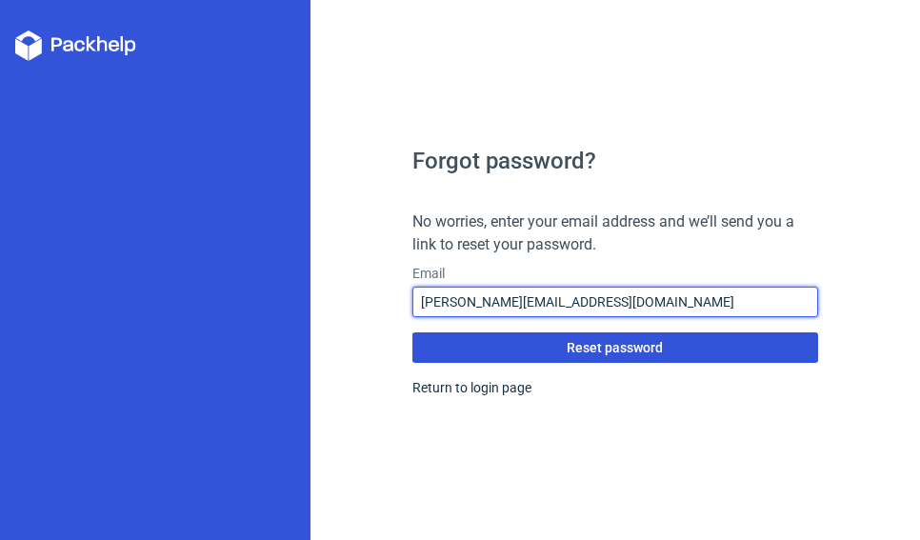
type input "aamir.hu26@gmail.com"
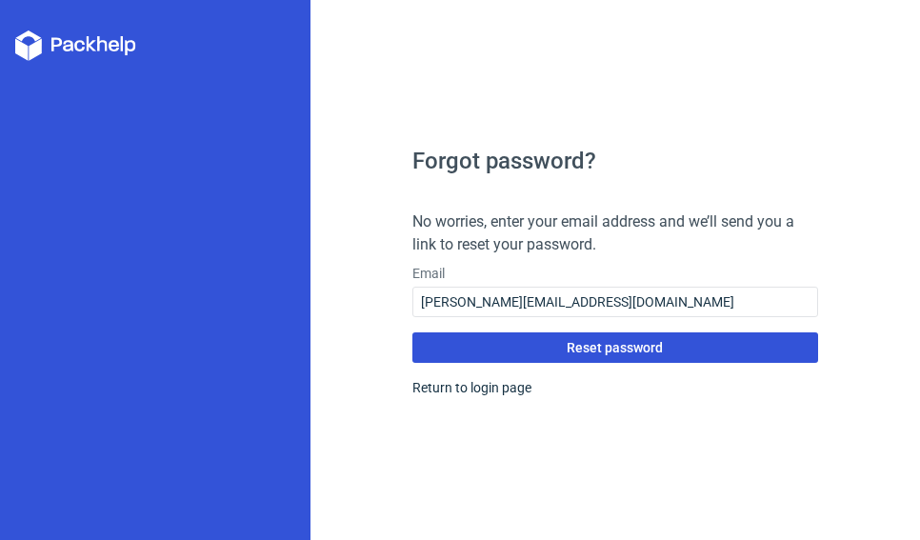
click at [627, 349] on span "Reset password" at bounding box center [615, 347] width 96 height 13
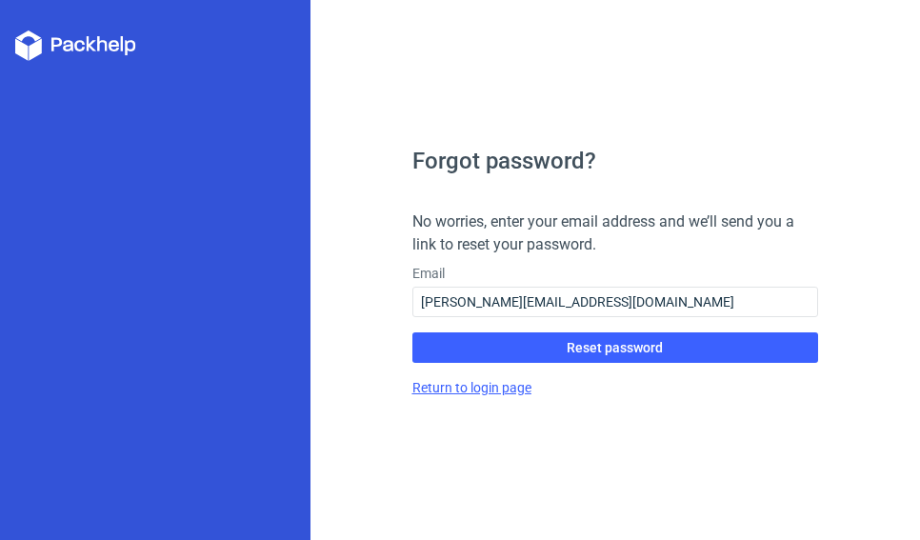
click at [475, 387] on link "Return to login page" at bounding box center [471, 387] width 119 height 15
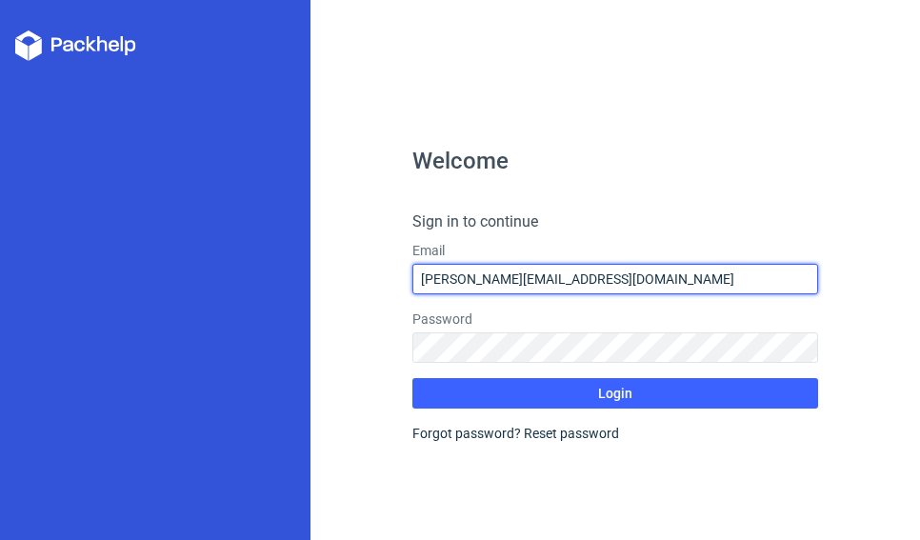
drag, startPoint x: 590, startPoint y: 284, endPoint x: 296, endPoint y: 244, distance: 296.9
click at [296, 244] on div "Welcome Sign in to continue Email aamir.hu26@gmail.com Password Login Forgot pa…" at bounding box center [460, 270] width 920 height 540
type input "aamir.hu@yahoo.co.in"
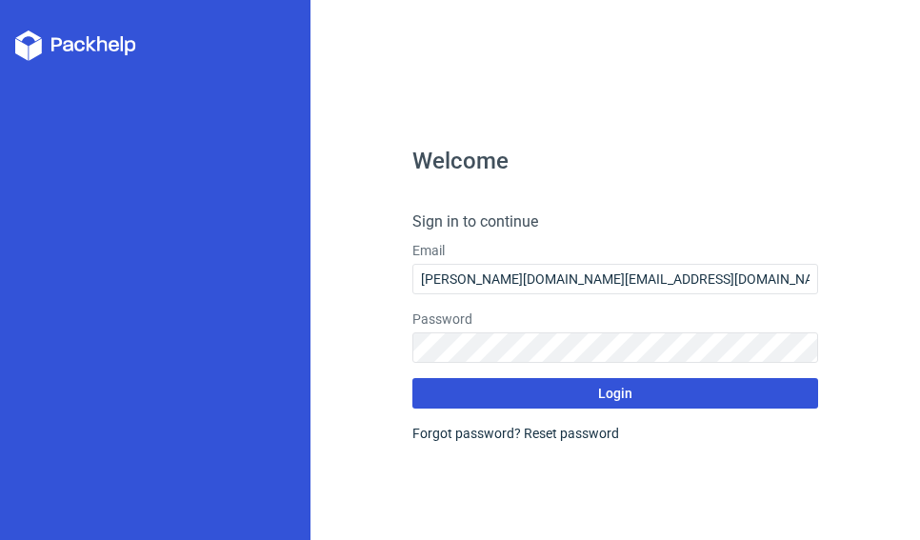
click at [558, 397] on button "Login" at bounding box center [615, 393] width 407 height 30
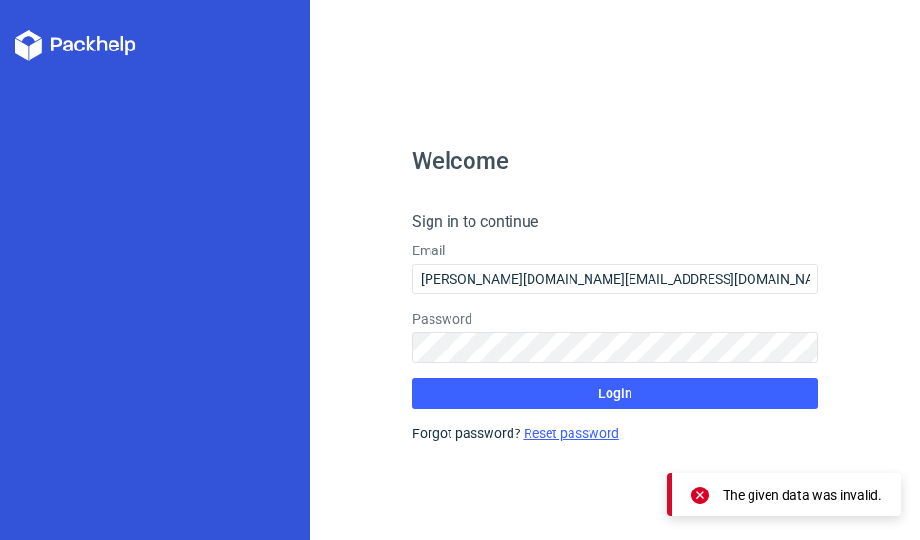
click at [546, 436] on link "Reset password" at bounding box center [571, 433] width 95 height 15
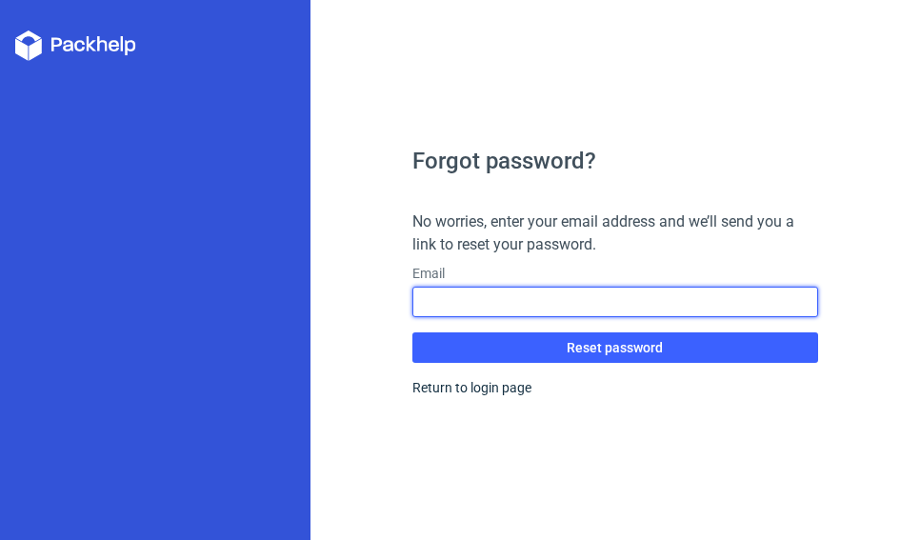
click at [454, 302] on input "text" at bounding box center [615, 302] width 407 height 30
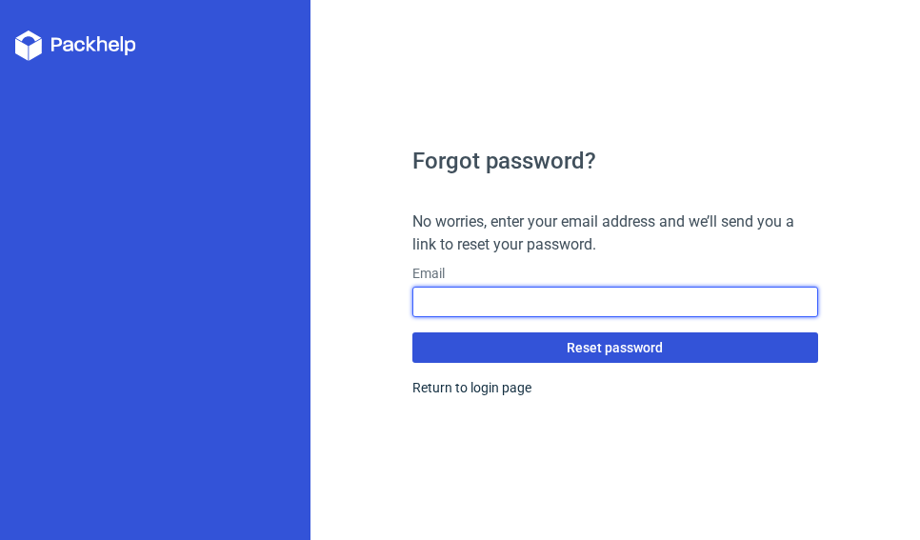
type input "aamir.hu@yahoo.co.in"
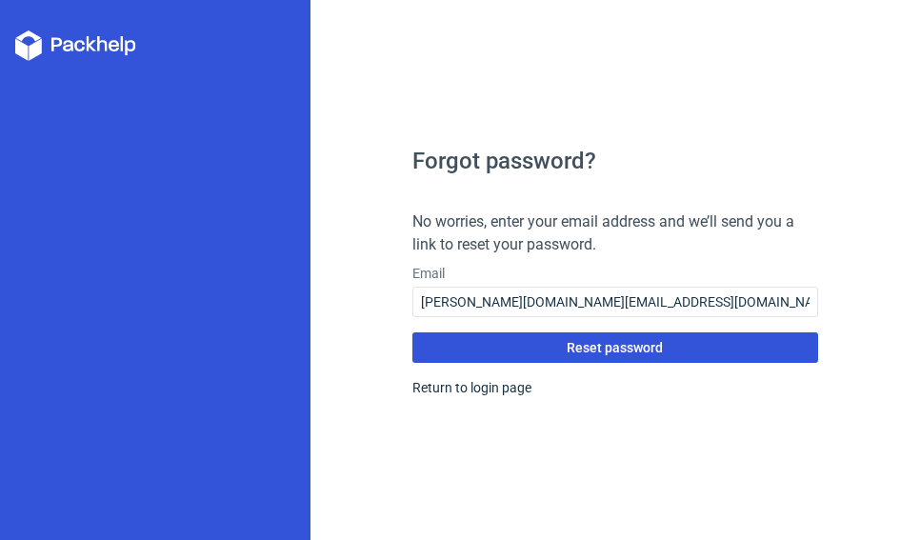
click at [543, 348] on button "Reset password" at bounding box center [615, 347] width 407 height 30
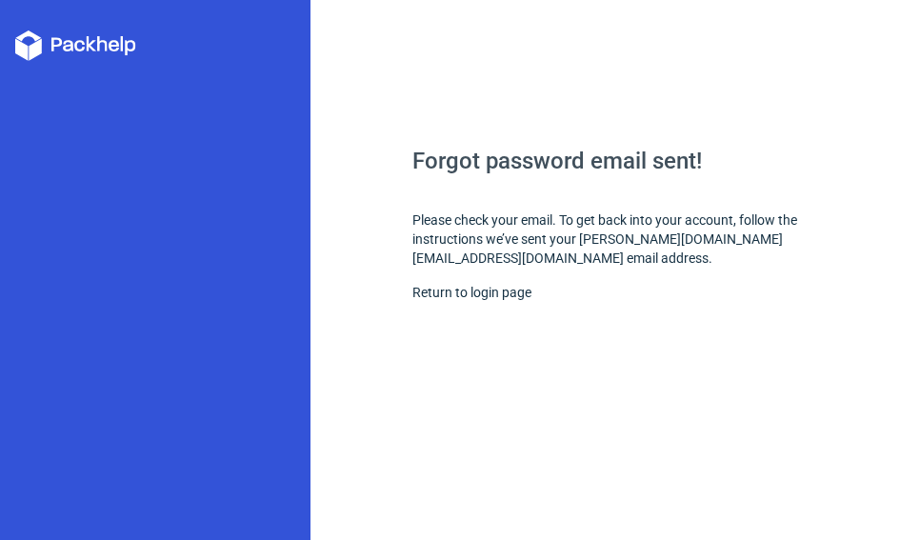
drag, startPoint x: 87, startPoint y: 27, endPoint x: 86, endPoint y: 42, distance: 15.3
click at [86, 42] on div at bounding box center [155, 270] width 310 height 540
click at [86, 42] on icon at bounding box center [75, 45] width 121 height 30
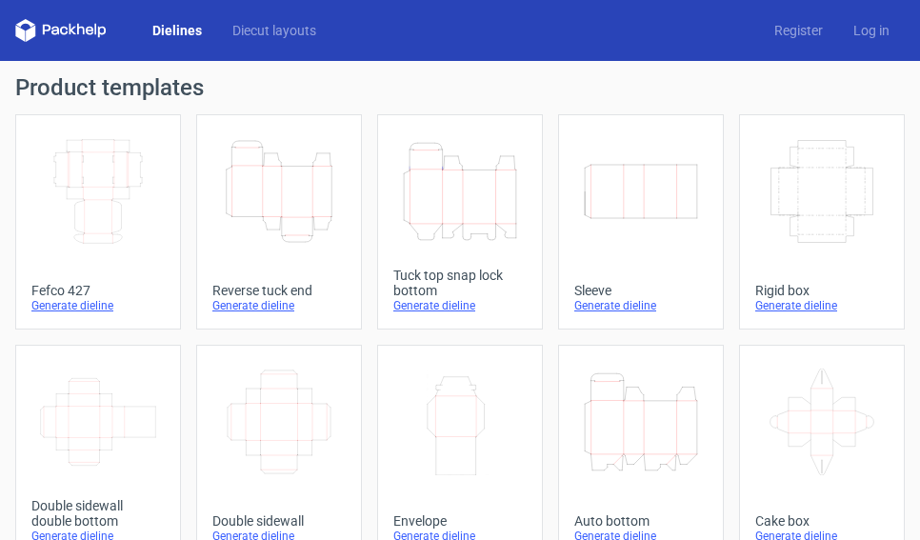
click at [610, 430] on icon "Height Depth Width" at bounding box center [641, 422] width 118 height 107
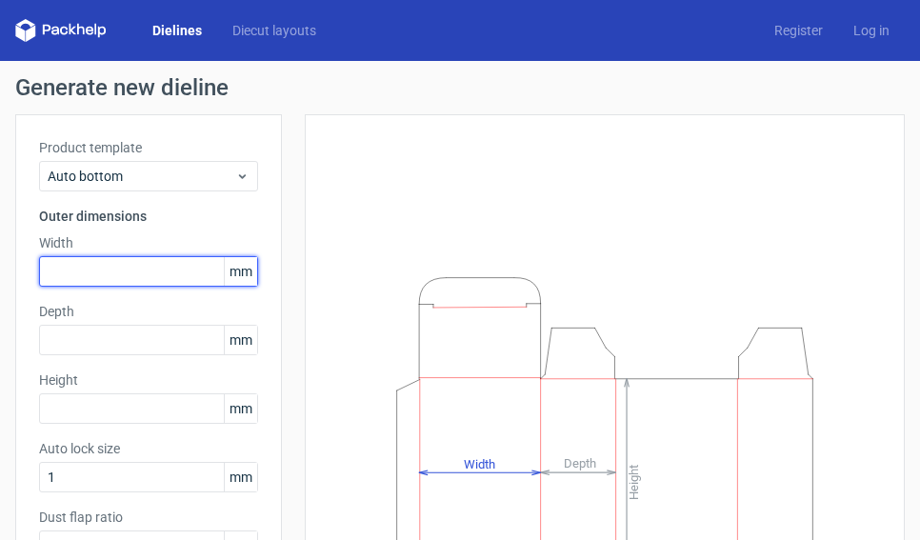
click at [89, 269] on input "text" at bounding box center [148, 271] width 219 height 30
type input "175"
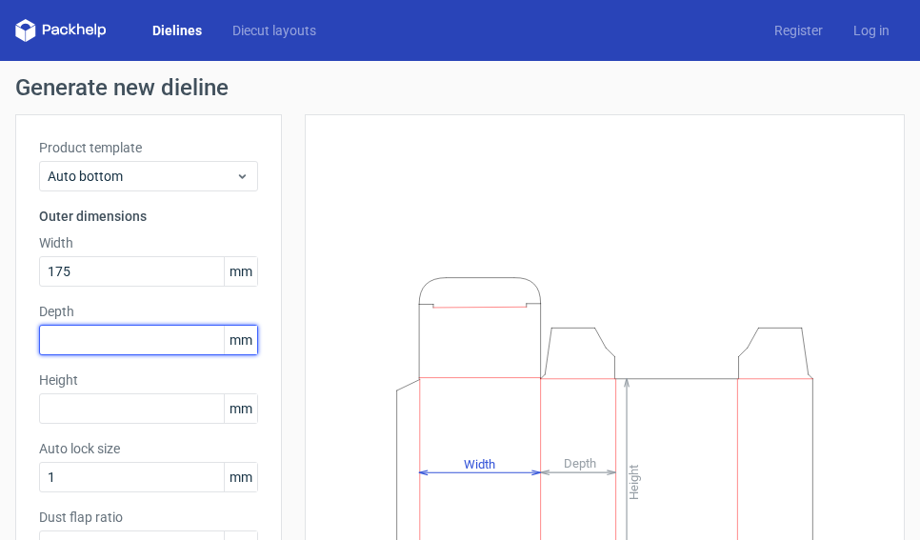
click at [70, 337] on input "text" at bounding box center [148, 340] width 219 height 30
type input "120"
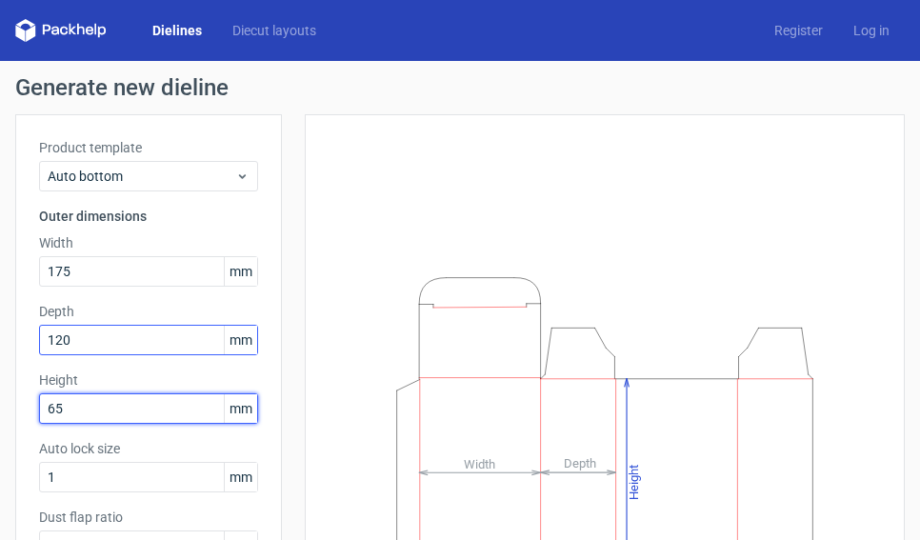
scroll to position [274, 0]
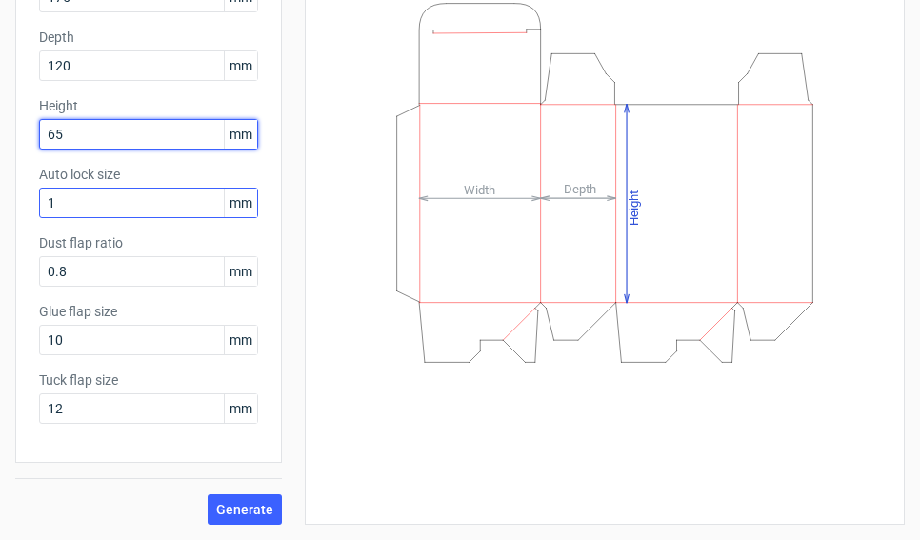
type input "65"
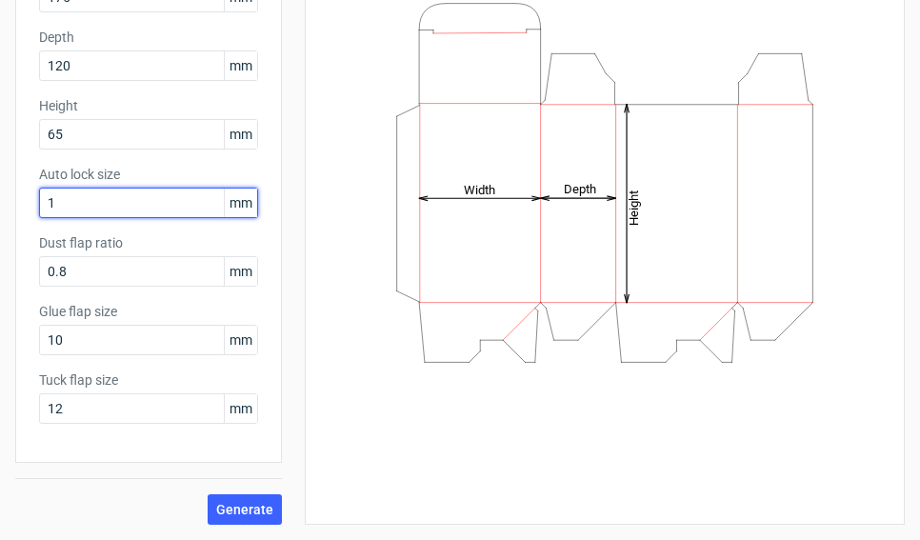
drag, startPoint x: 71, startPoint y: 203, endPoint x: -8, endPoint y: 185, distance: 81.1
click at [0, 185] on html "Dielines Diecut layouts Register Log in Generate new dieline Product template A…" at bounding box center [460, 270] width 920 height 540
type input "11"
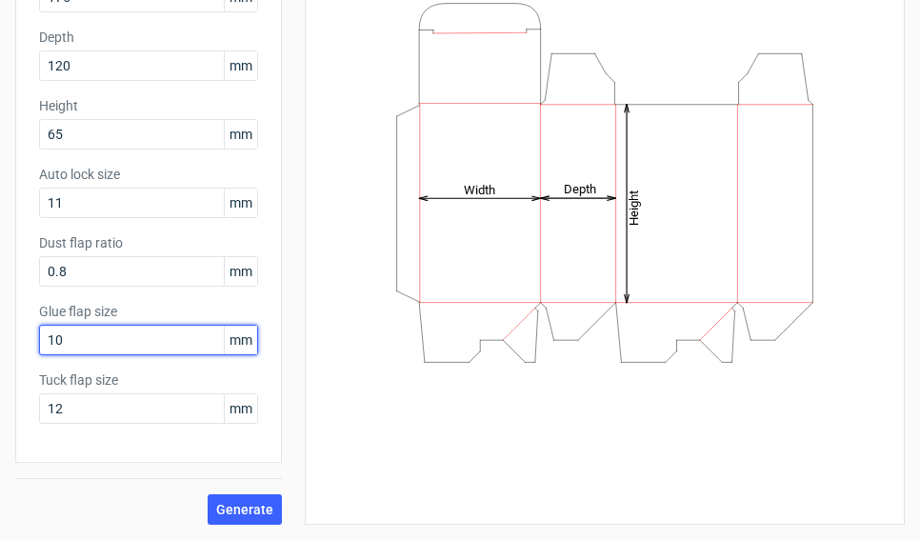
drag, startPoint x: 87, startPoint y: 344, endPoint x: -25, endPoint y: 313, distance: 115.5
click at [0, 313] on html "Dielines Diecut layouts Register Log in Generate new dieline Product template A…" at bounding box center [460, 270] width 920 height 540
type input "12"
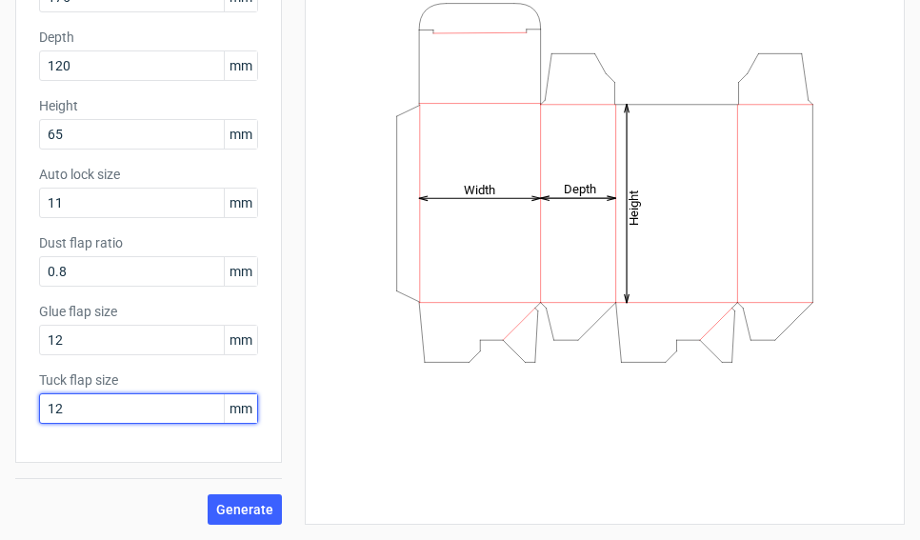
drag, startPoint x: 77, startPoint y: 413, endPoint x: -4, endPoint y: 388, distance: 84.6
click at [0, 388] on html "Dielines Diecut layouts Register Log in Generate new dieline Product template A…" at bounding box center [460, 270] width 920 height 540
click at [0, 392] on html "Dielines Diecut layouts Register Log in Generate new dieline Product template A…" at bounding box center [460, 270] width 920 height 540
type input "13"
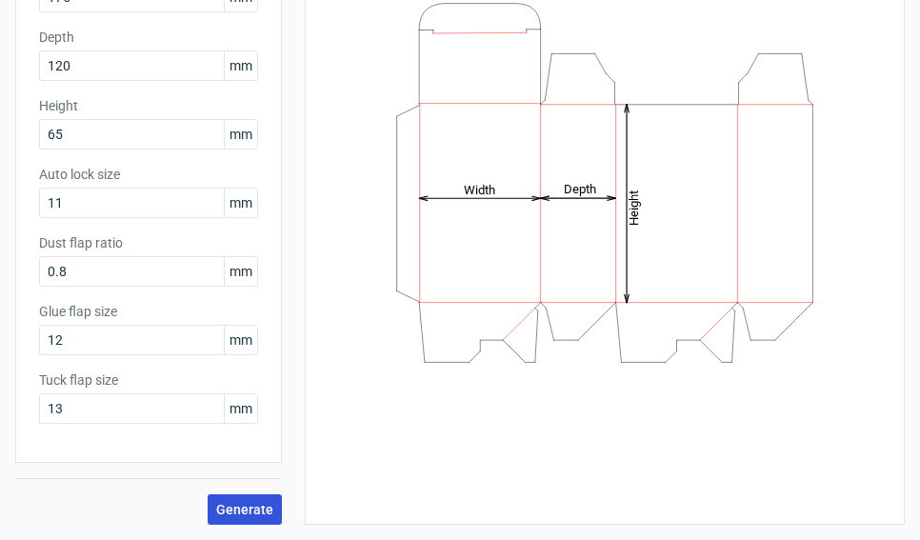
click at [228, 511] on span "Generate" at bounding box center [244, 509] width 57 height 13
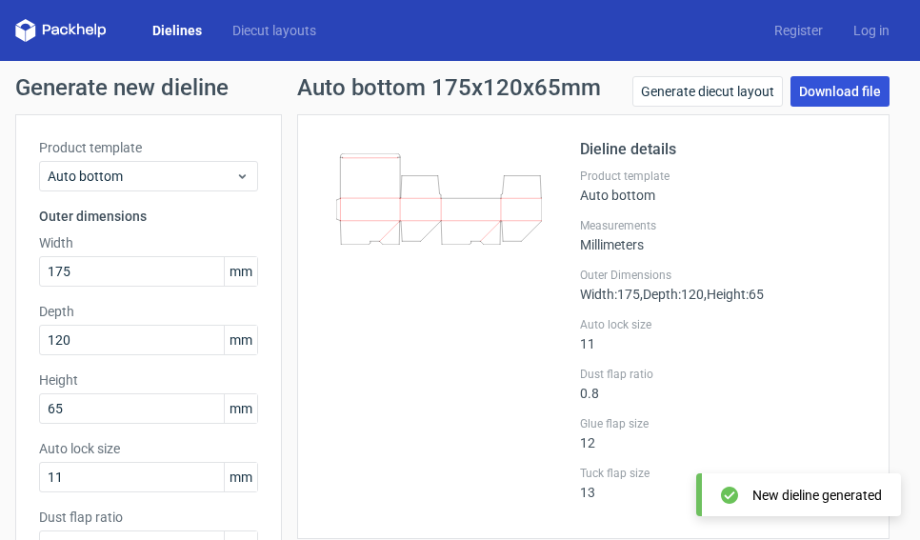
click at [821, 92] on link "Download file" at bounding box center [839, 91] width 99 height 30
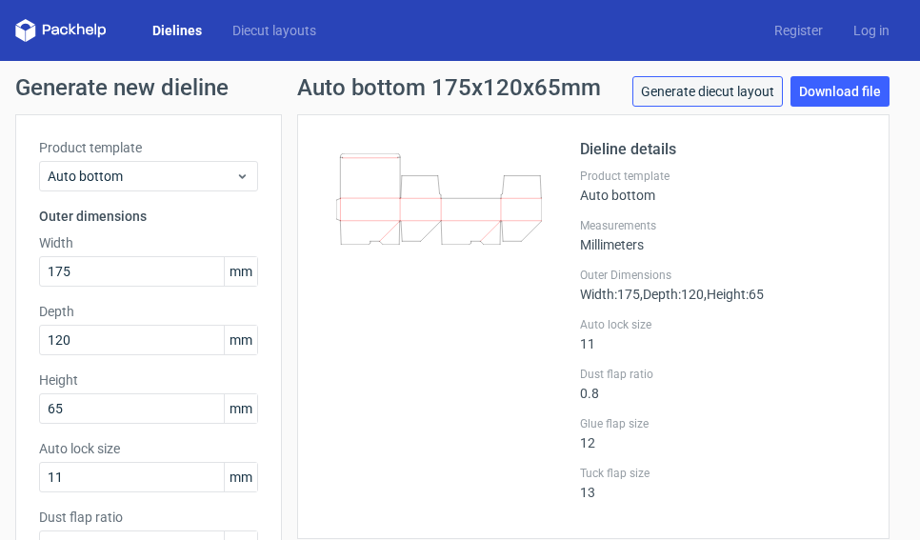
click at [641, 90] on link "Generate diecut layout" at bounding box center [707, 91] width 150 height 30
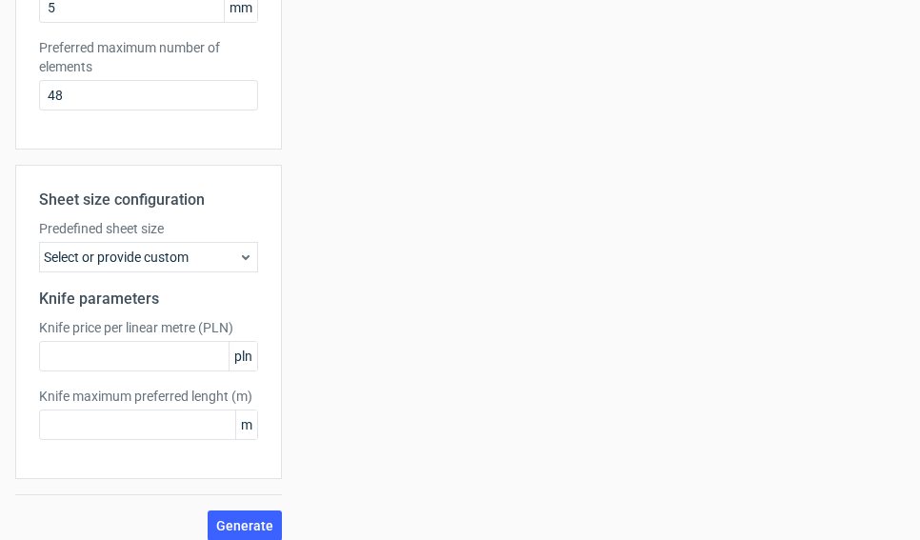
scroll to position [623, 0]
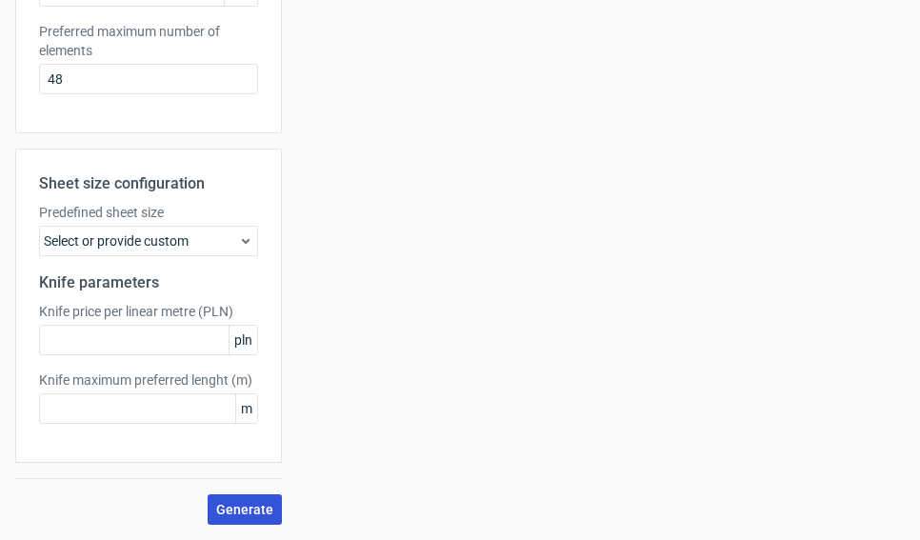
click at [271, 507] on span "Generate" at bounding box center [244, 509] width 57 height 13
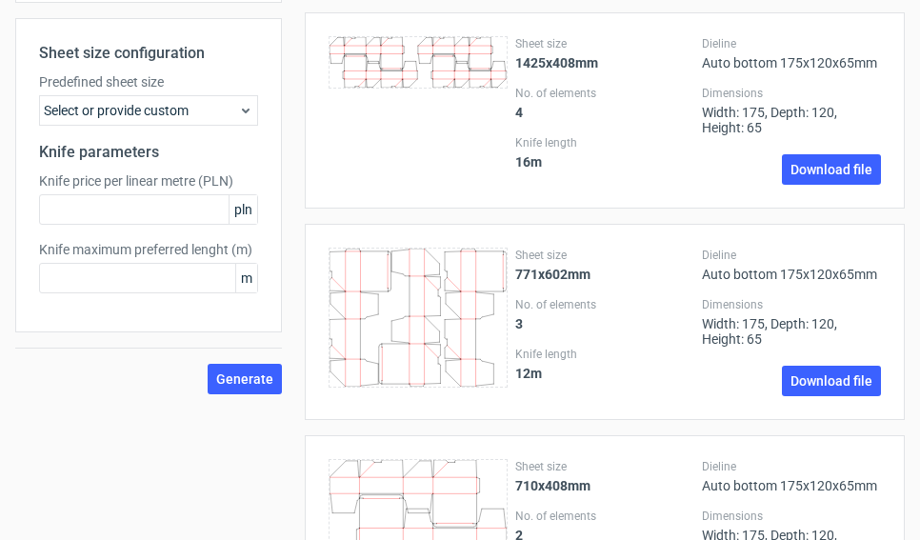
scroll to position [857, 0]
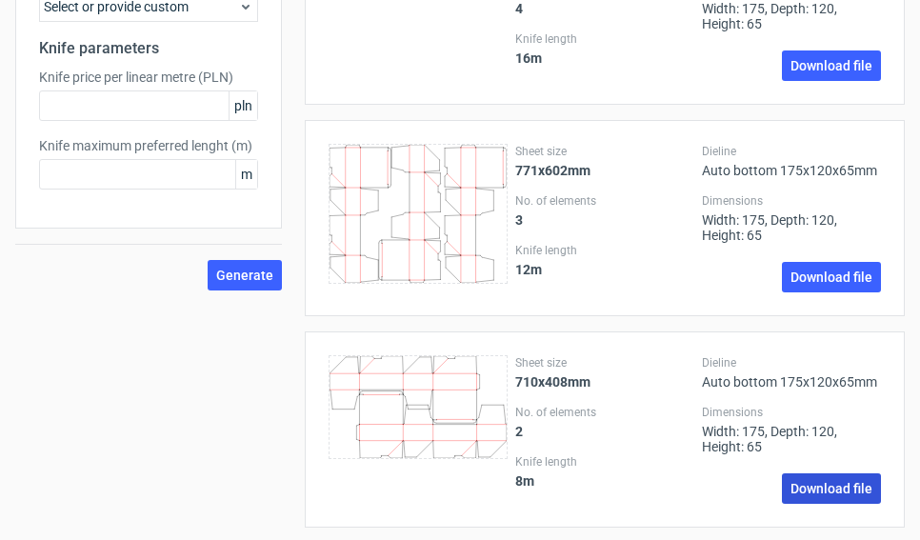
click at [793, 474] on link "Download file" at bounding box center [831, 488] width 99 height 30
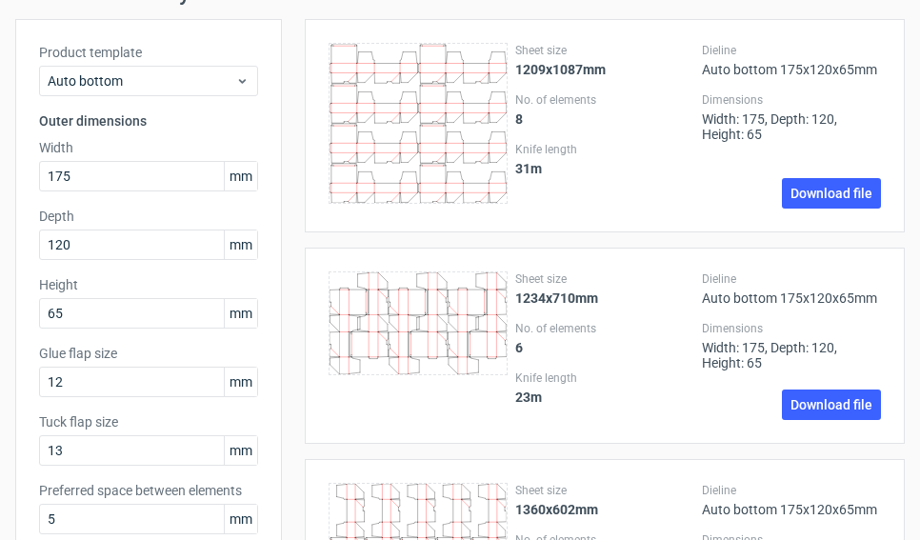
scroll to position [0, 0]
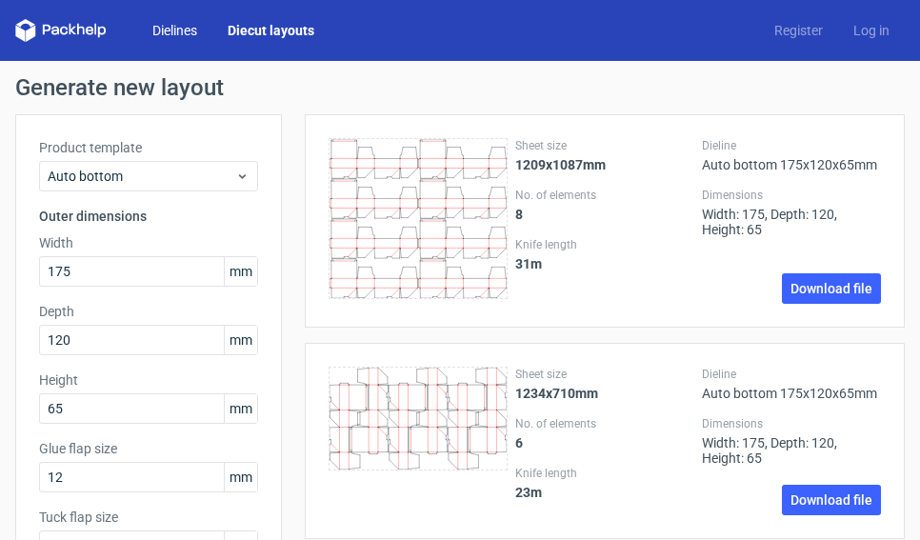
click at [159, 29] on link "Dielines" at bounding box center [174, 30] width 75 height 19
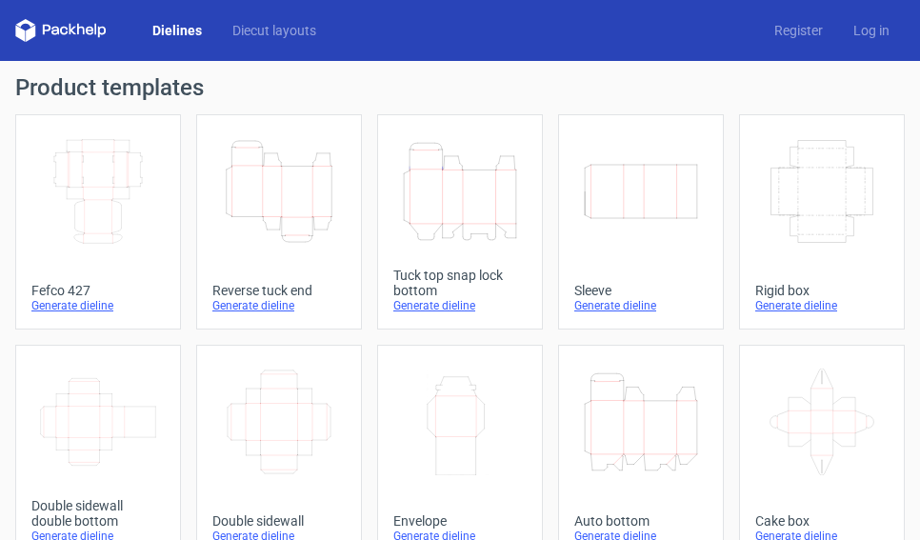
click at [635, 392] on icon "Height Depth Width" at bounding box center [641, 422] width 118 height 107
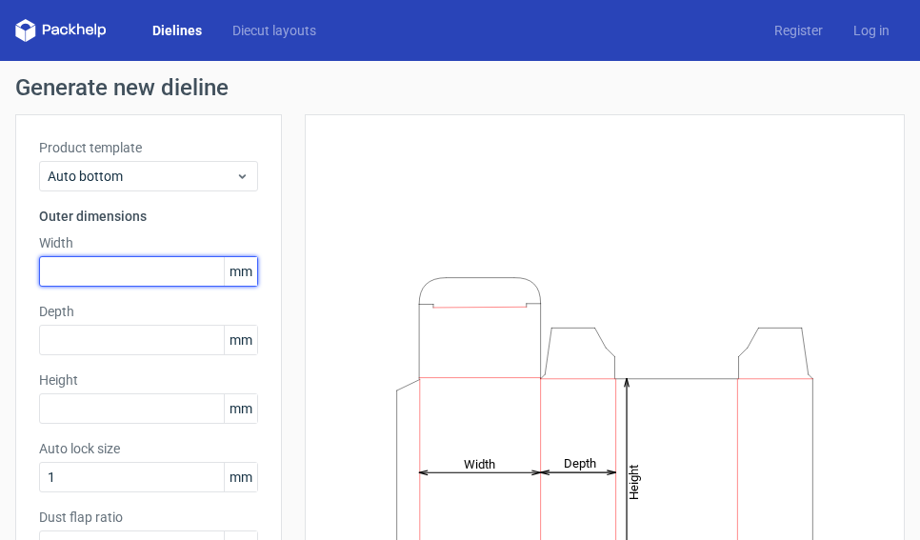
click at [126, 264] on input "text" at bounding box center [148, 271] width 219 height 30
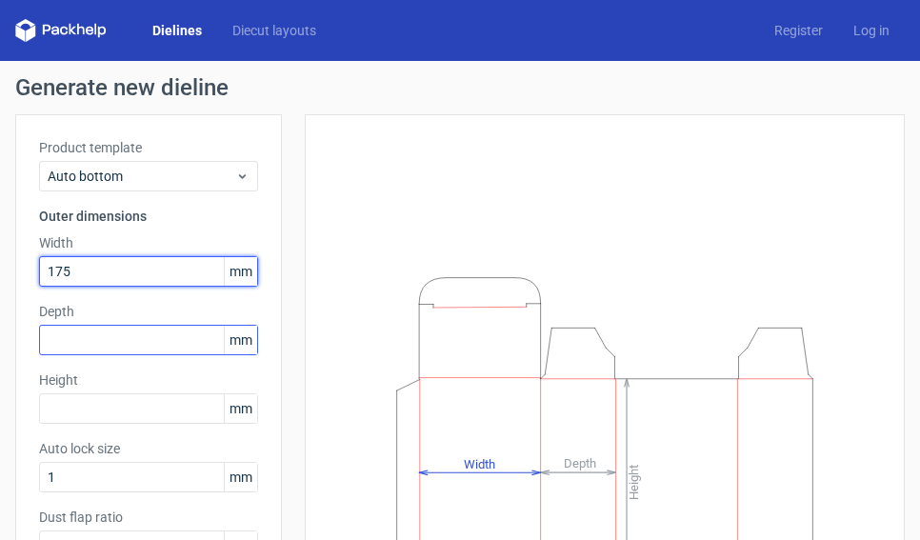
type input "175"
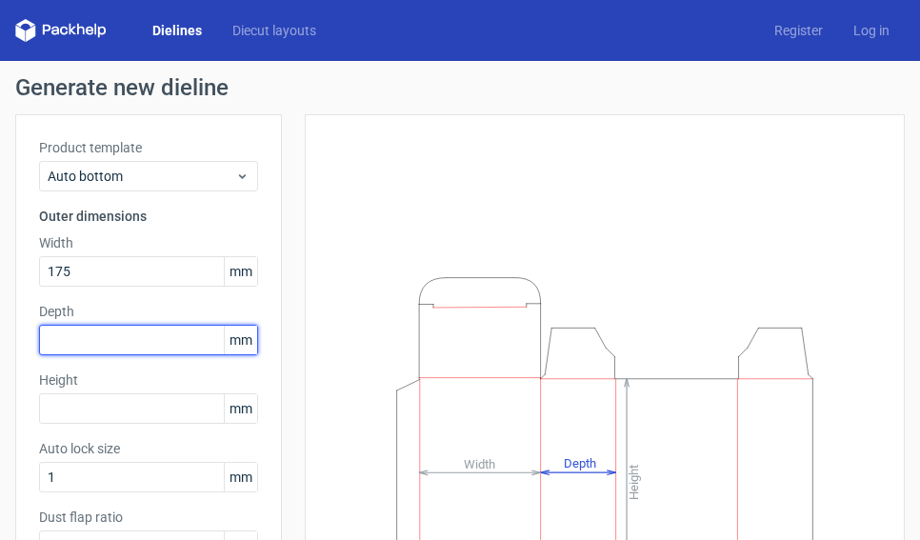
click at [95, 336] on input "text" at bounding box center [148, 340] width 219 height 30
type input "120"
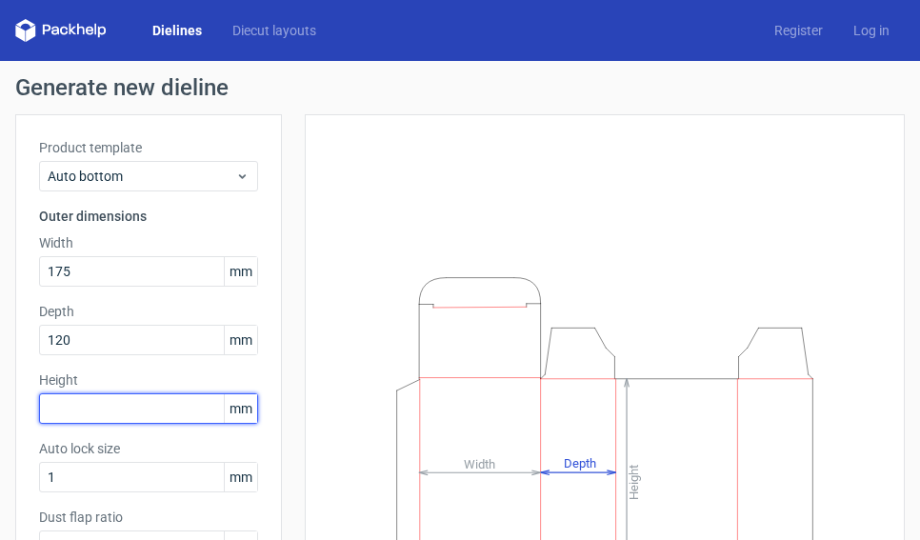
click at [73, 415] on input "text" at bounding box center [148, 408] width 219 height 30
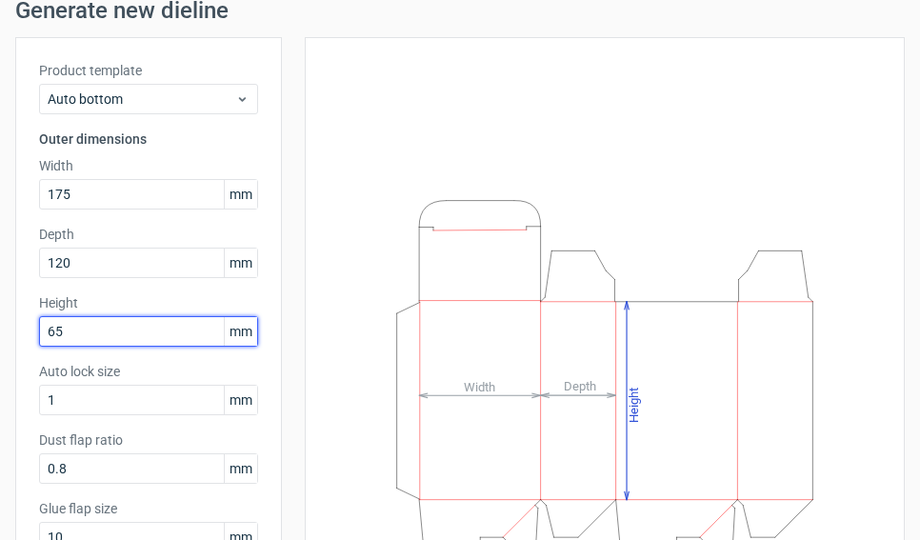
scroll to position [190, 0]
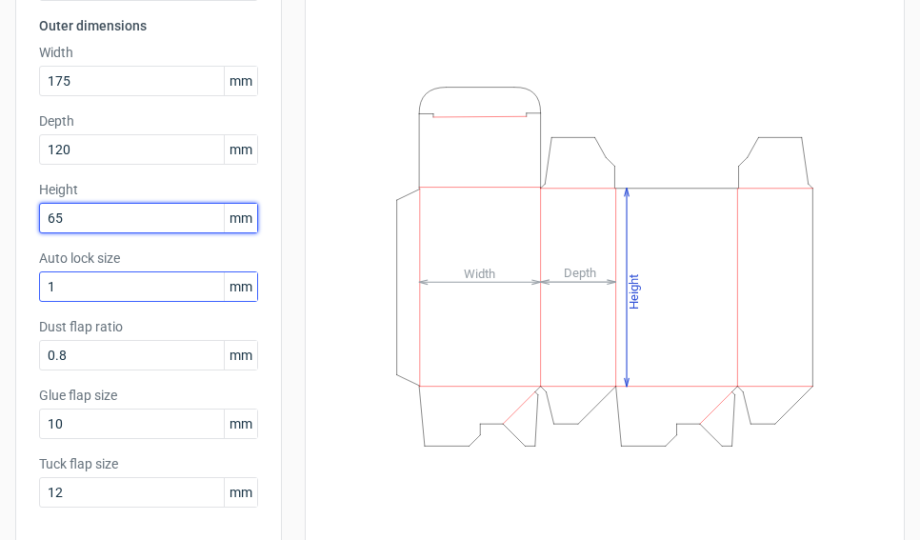
type input "65"
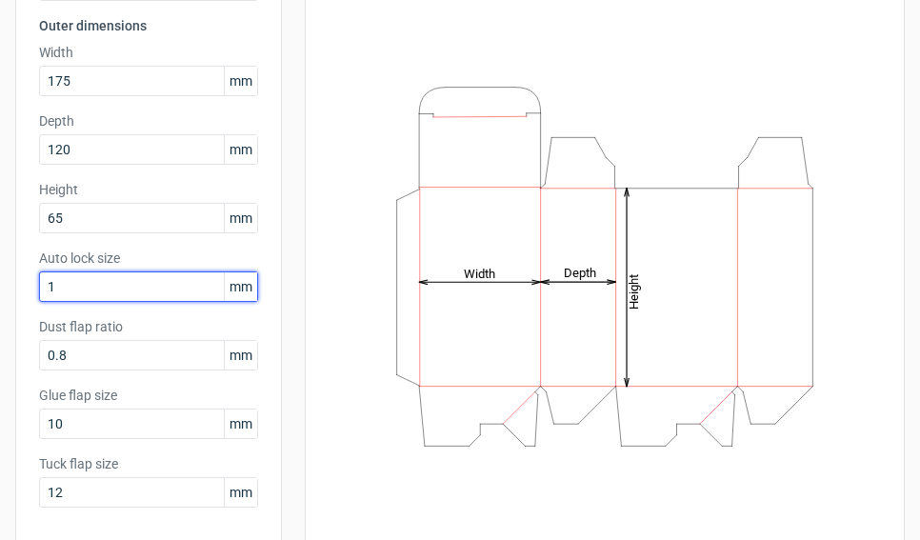
drag, startPoint x: 67, startPoint y: 284, endPoint x: 0, endPoint y: 280, distance: 66.8
click at [0, 280] on div "Generate new dieline Product template Auto bottom Outer dimensions Width 175 mm…" at bounding box center [460, 247] width 920 height 753
type input "13"
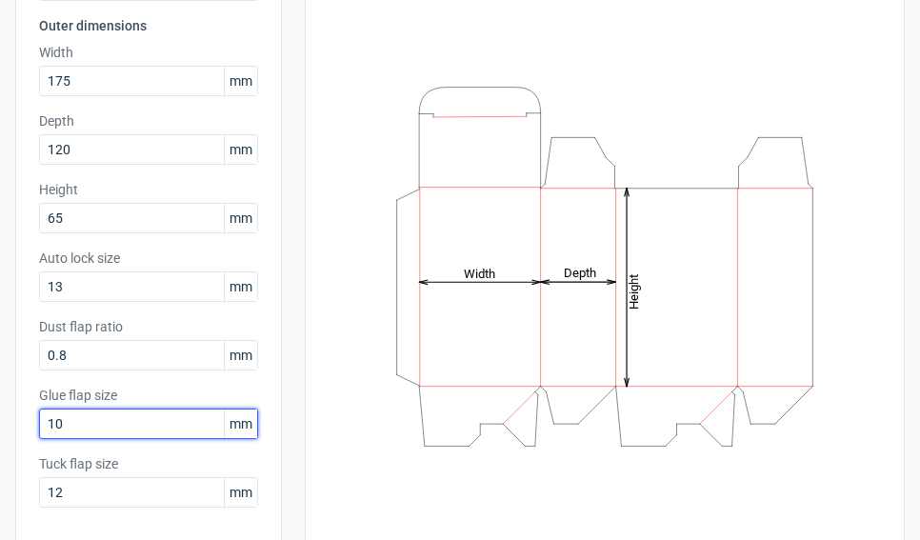
drag, startPoint x: 71, startPoint y: 423, endPoint x: -8, endPoint y: 408, distance: 80.5
click at [0, 408] on html "Dielines Diecut layouts Register Log in Generate new dieline Product template A…" at bounding box center [460, 270] width 920 height 540
type input "12"
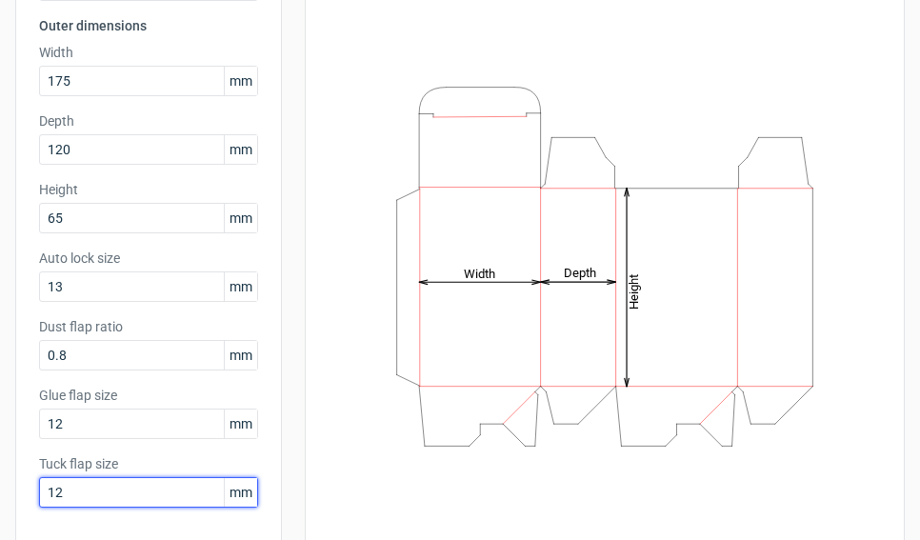
drag, startPoint x: 99, startPoint y: 497, endPoint x: 10, endPoint y: 488, distance: 89.9
click at [10, 488] on div "Generate new dieline Product template Auto bottom Outer dimensions Width 175 mm…" at bounding box center [460, 247] width 920 height 753
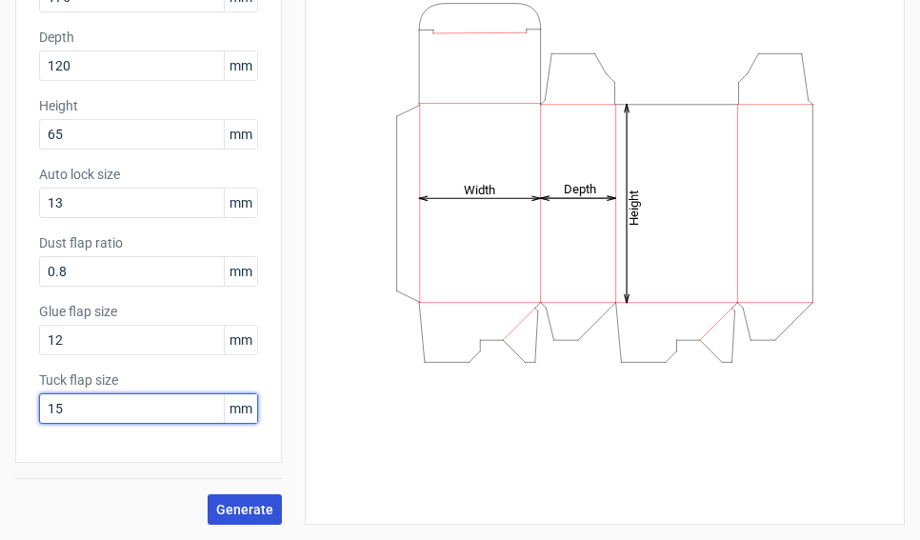
type input "15"
click at [258, 508] on span "Generate" at bounding box center [244, 509] width 57 height 13
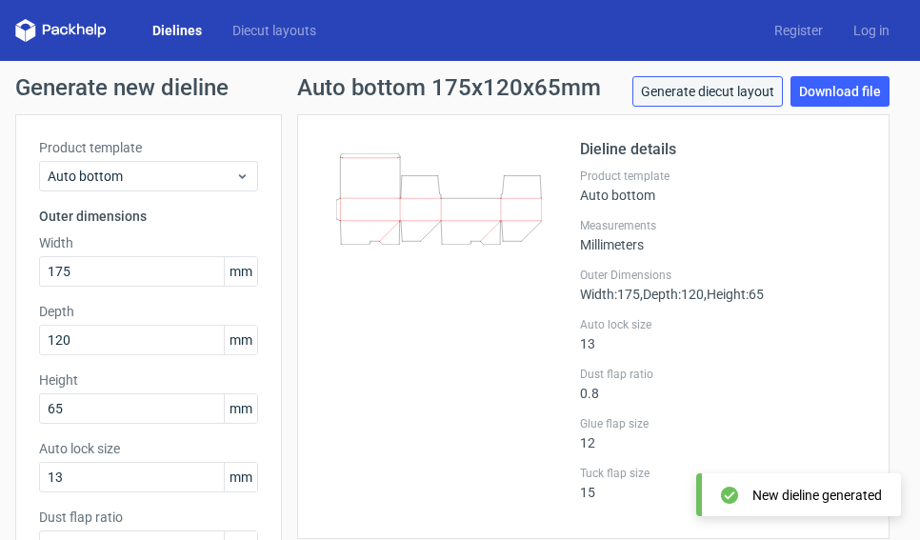
click at [667, 88] on link "Generate diecut layout" at bounding box center [707, 91] width 150 height 30
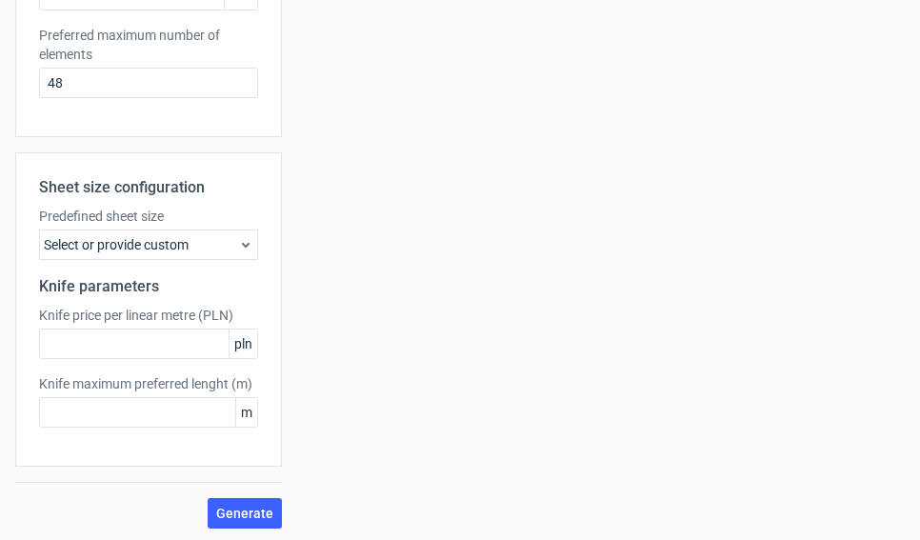
scroll to position [623, 0]
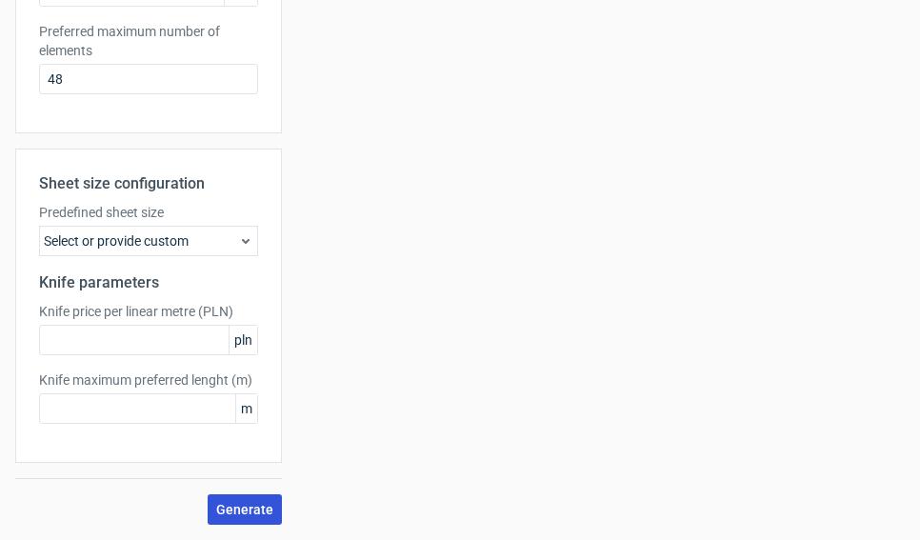
click at [240, 509] on span "Generate" at bounding box center [244, 509] width 57 height 13
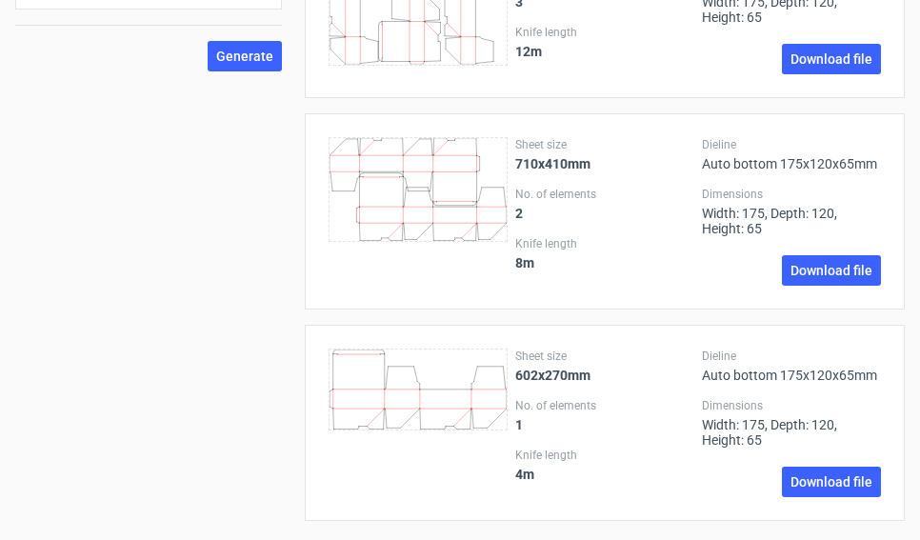
scroll to position [1085, 0]
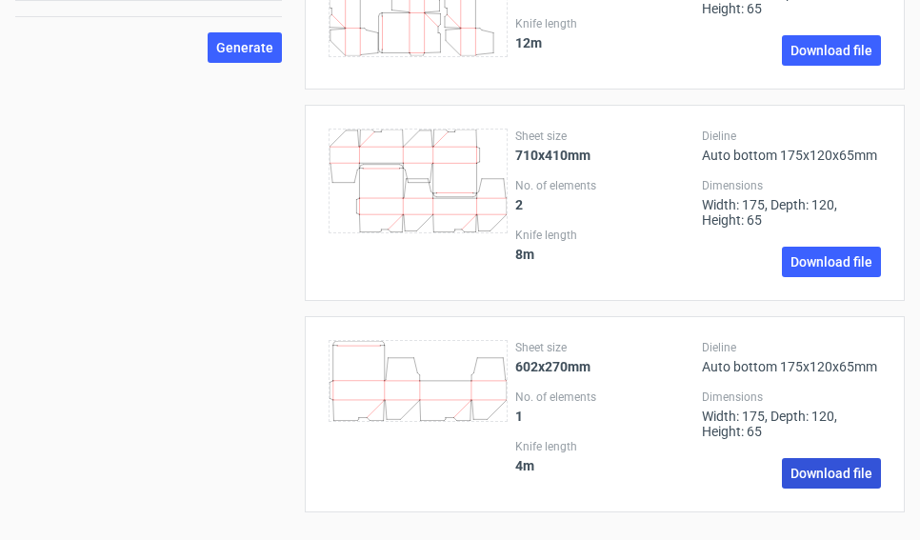
click at [816, 470] on link "Download file" at bounding box center [831, 473] width 99 height 30
